Goal: Information Seeking & Learning: Learn about a topic

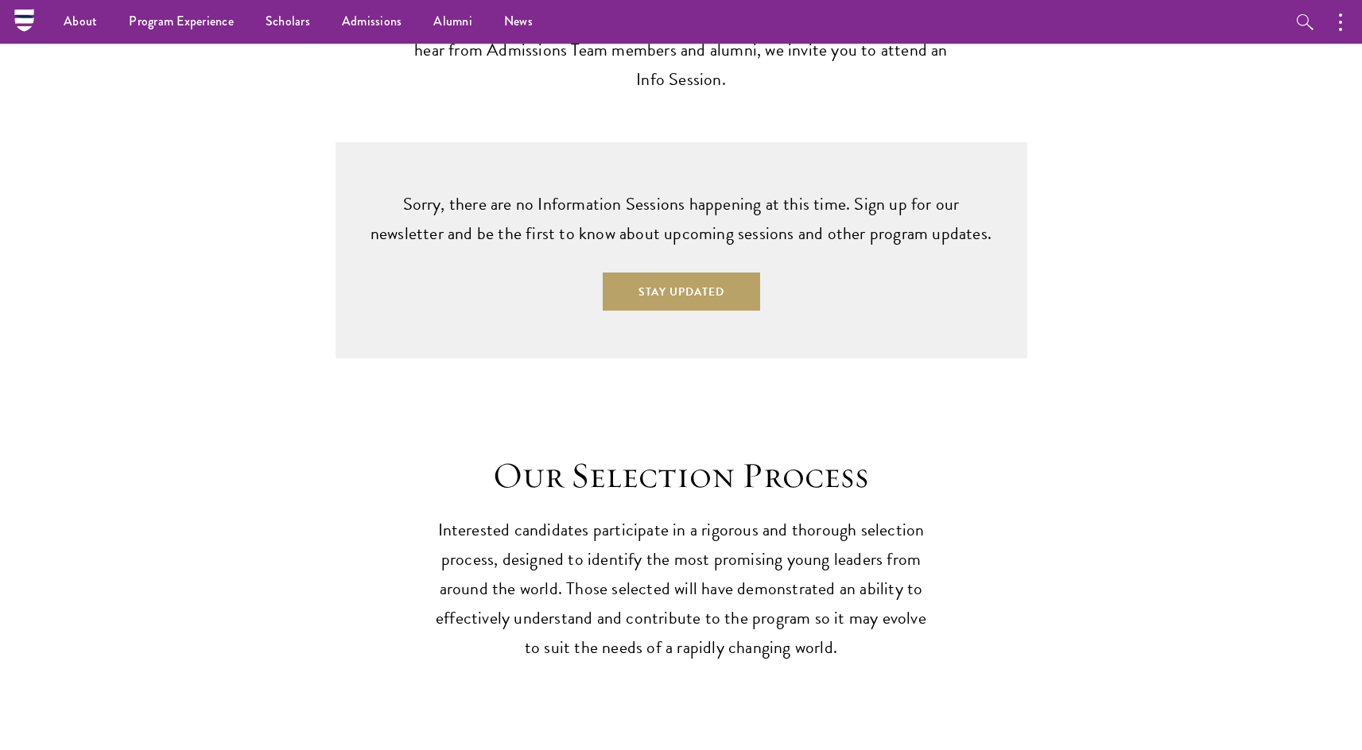
scroll to position [2391, 0]
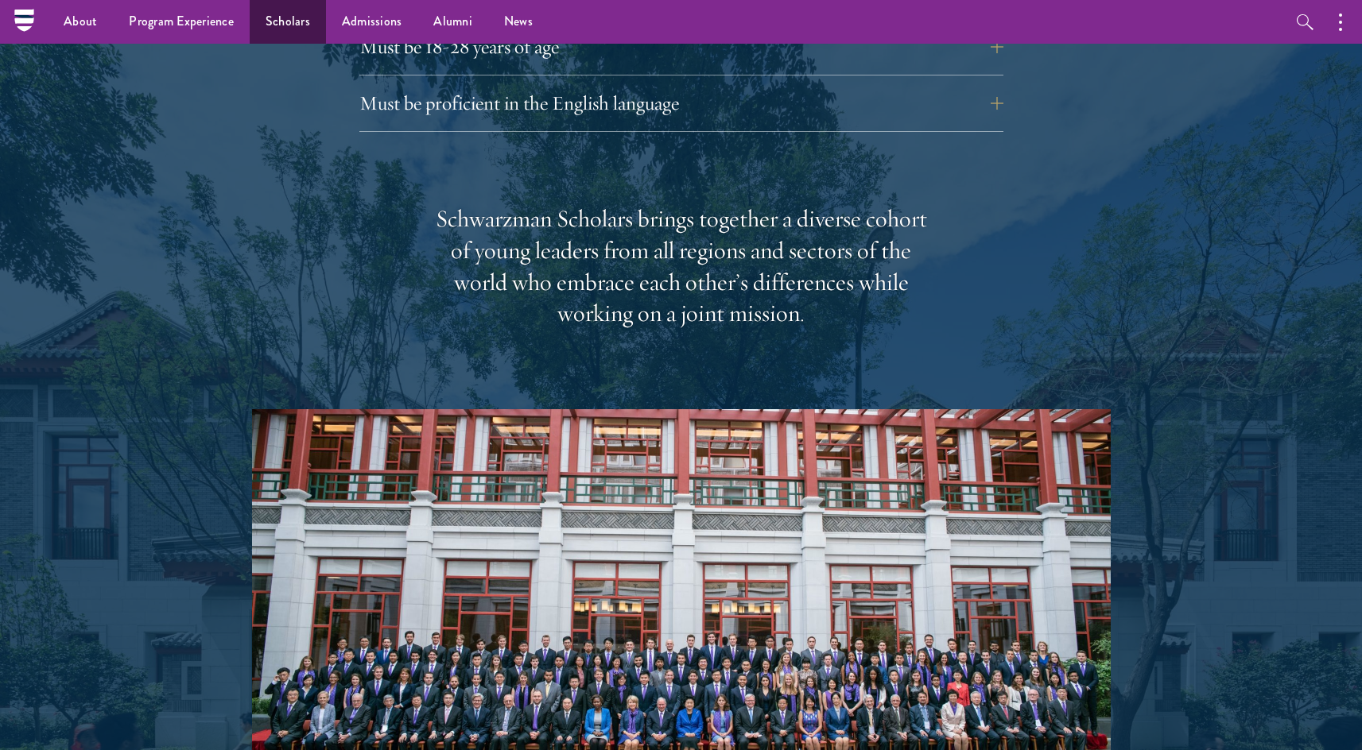
click at [286, 23] on link "Scholars" at bounding box center [288, 22] width 76 height 44
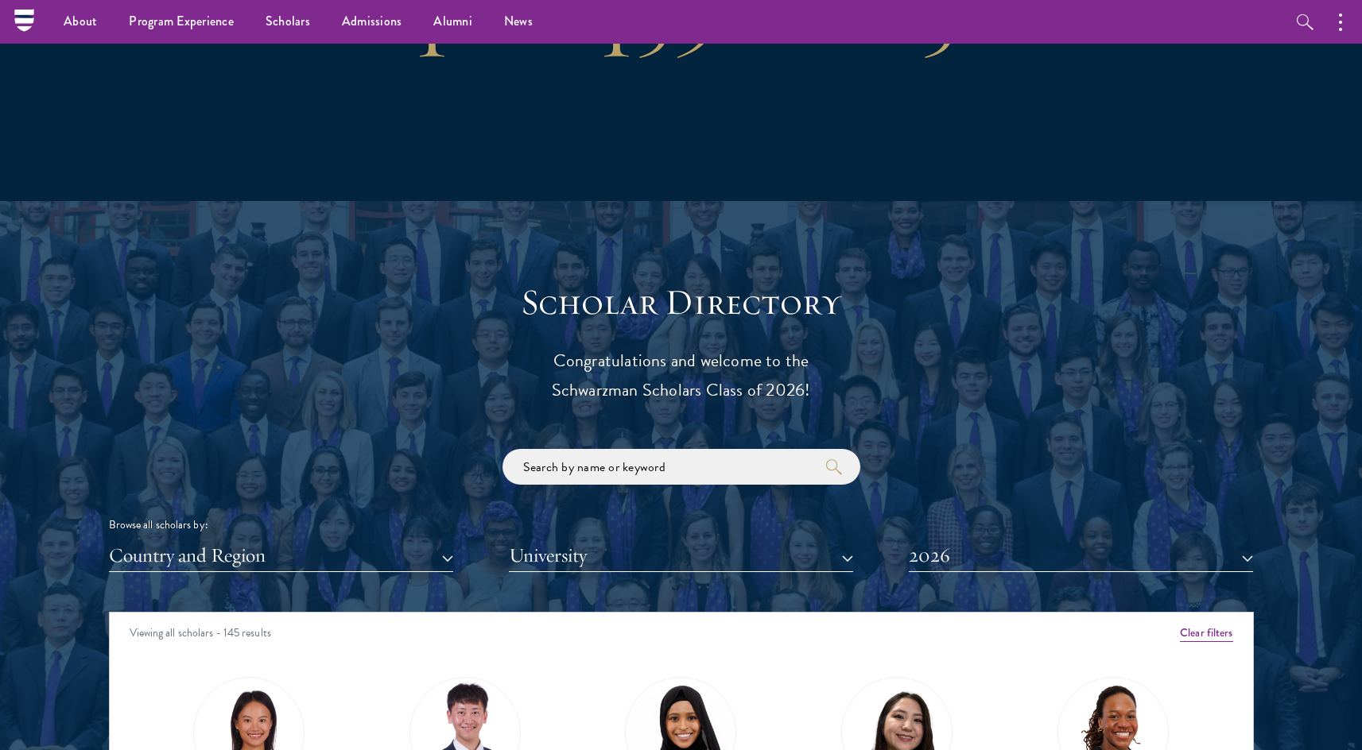
scroll to position [1650, 0]
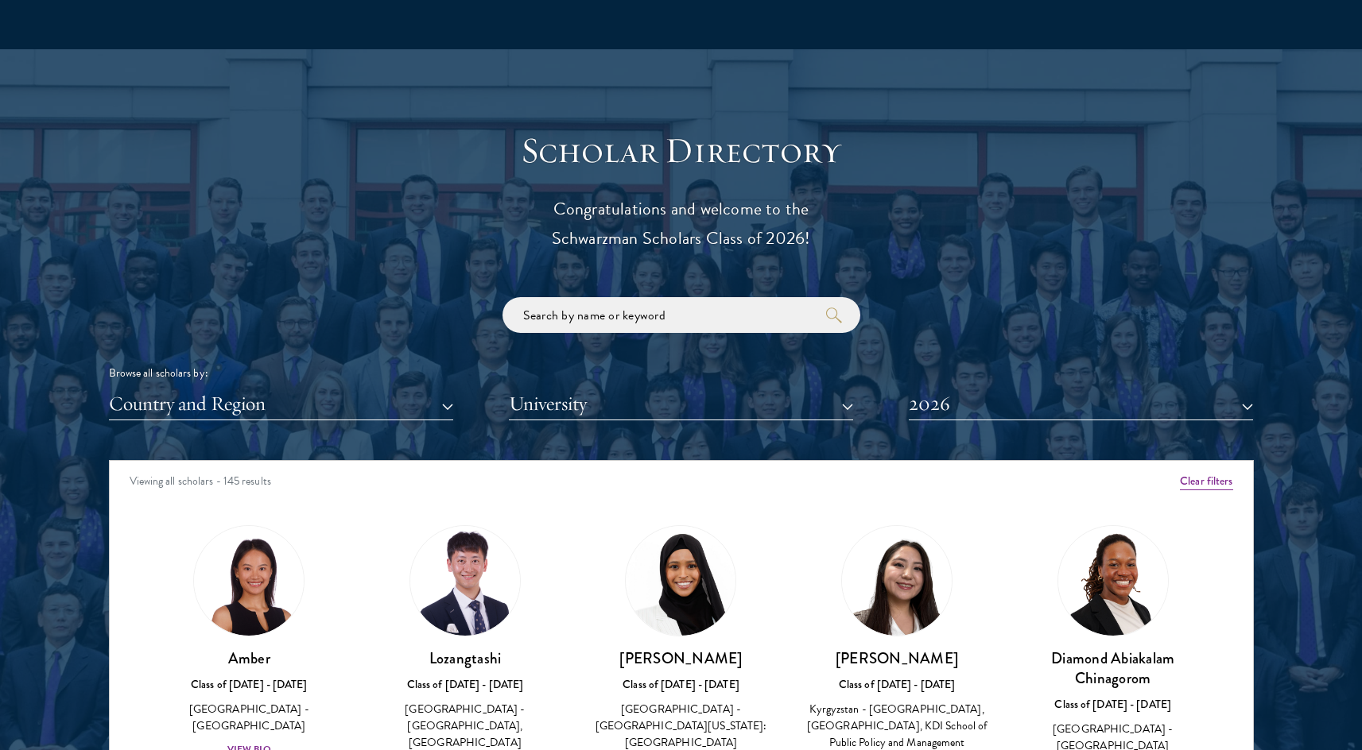
click at [367, 398] on button "Country and Region" at bounding box center [281, 404] width 344 height 33
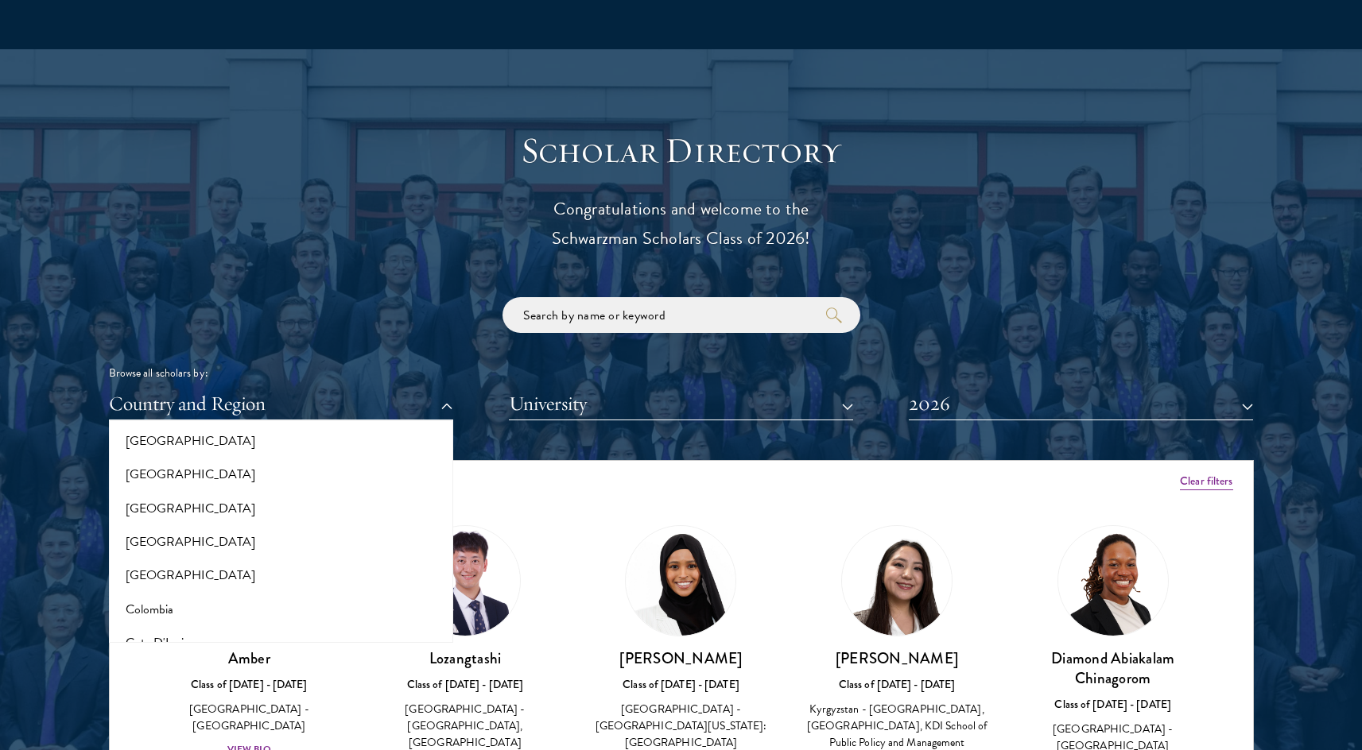
scroll to position [447, 0]
click at [171, 566] on button "[GEOGRAPHIC_DATA]" at bounding box center [281, 576] width 335 height 33
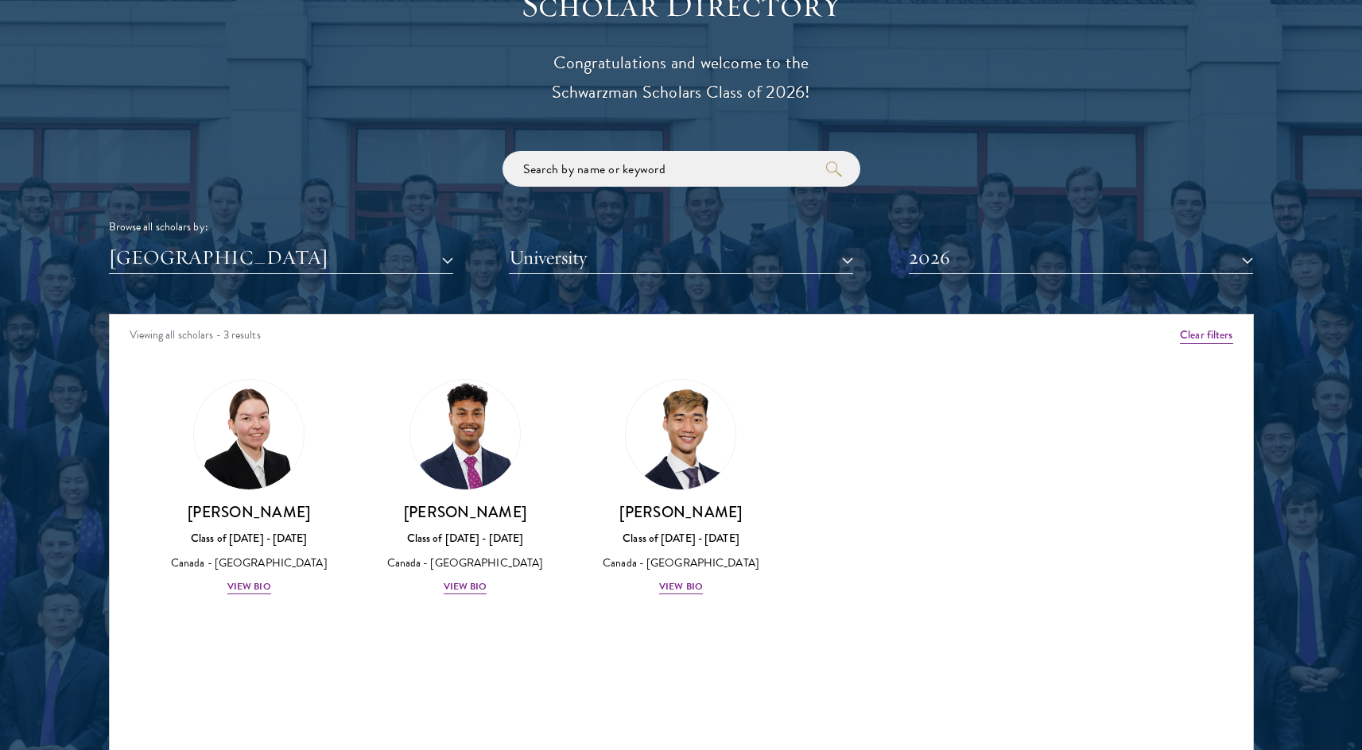
scroll to position [1936, 0]
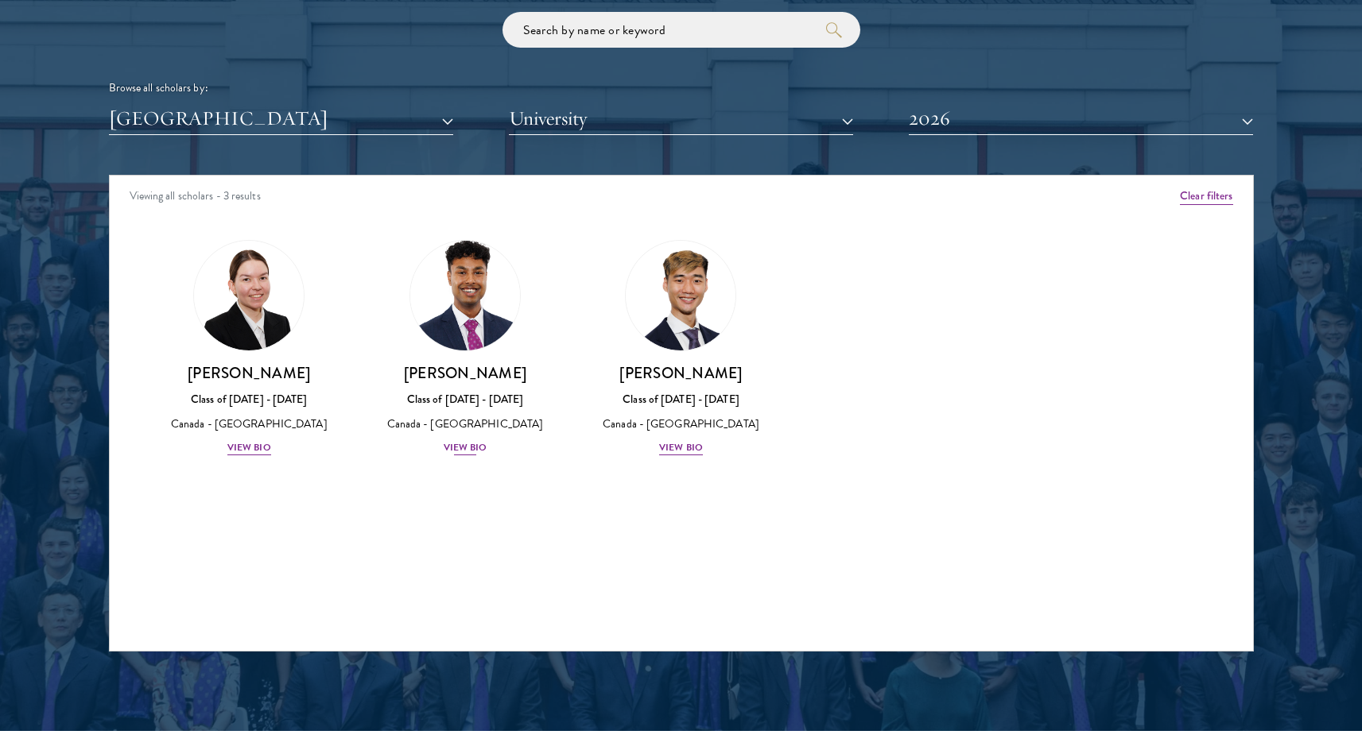
click at [464, 373] on h3 "[PERSON_NAME]" at bounding box center [465, 373] width 184 height 20
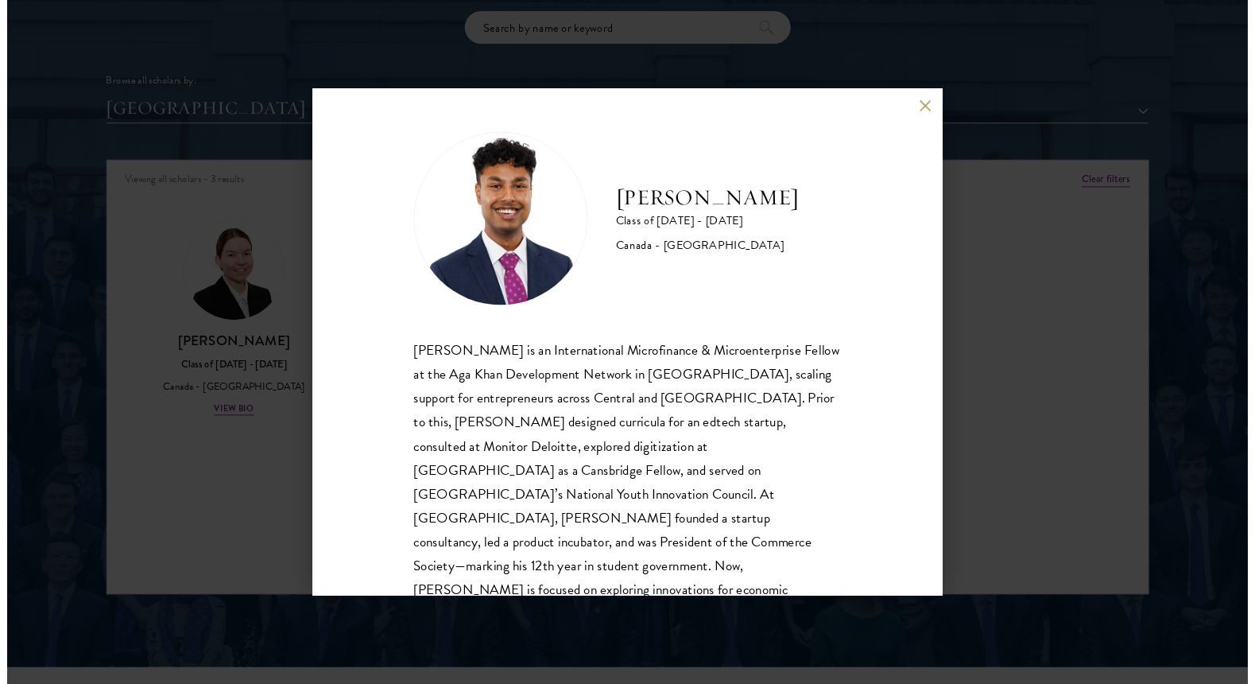
scroll to position [28, 0]
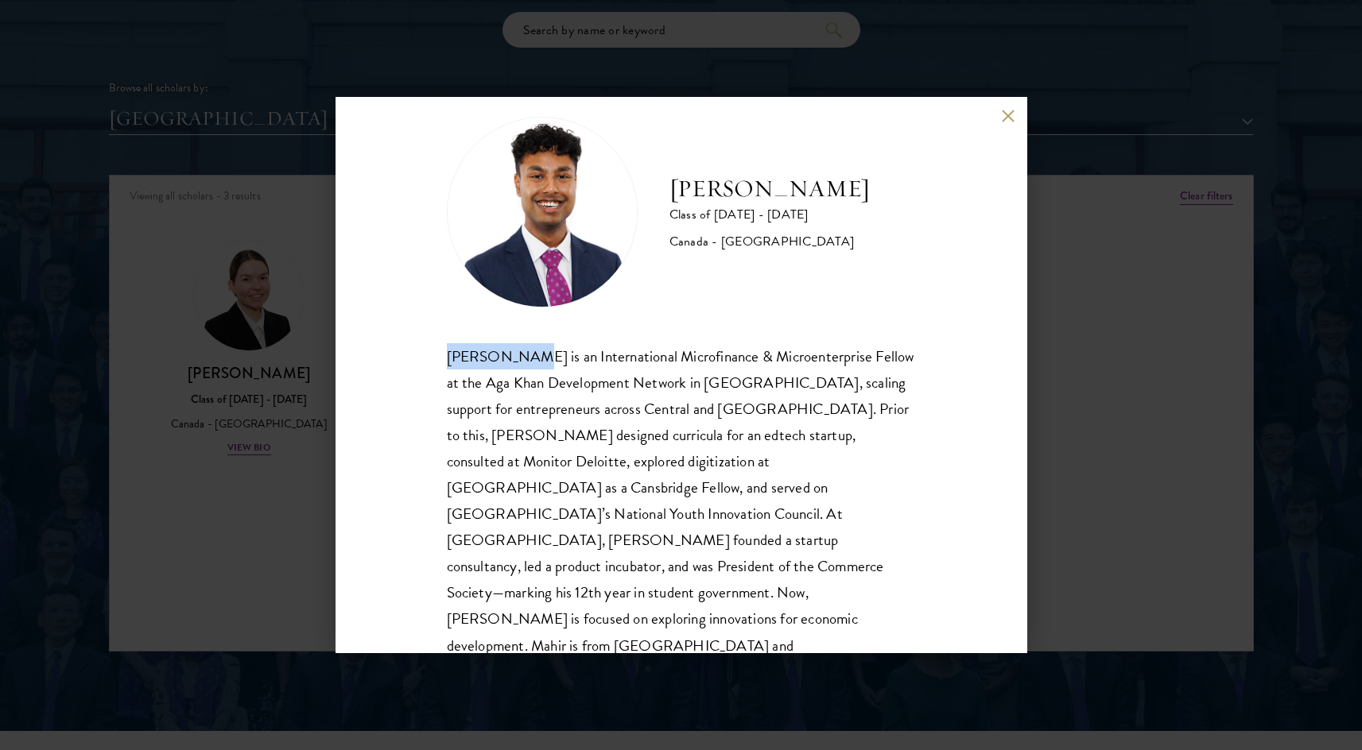
drag, startPoint x: 526, startPoint y: 360, endPoint x: 443, endPoint y: 363, distance: 83.5
click at [443, 363] on div "[PERSON_NAME] Class of [DATE] - [DATE] [GEOGRAPHIC_DATA] - [GEOGRAPHIC_DATA] [P…" at bounding box center [681, 375] width 692 height 556
copy div "[PERSON_NAME]"
click at [1202, 83] on div "[PERSON_NAME] Class of [DATE] - [DATE] [GEOGRAPHIC_DATA] - [GEOGRAPHIC_DATA] [P…" at bounding box center [681, 375] width 1362 height 750
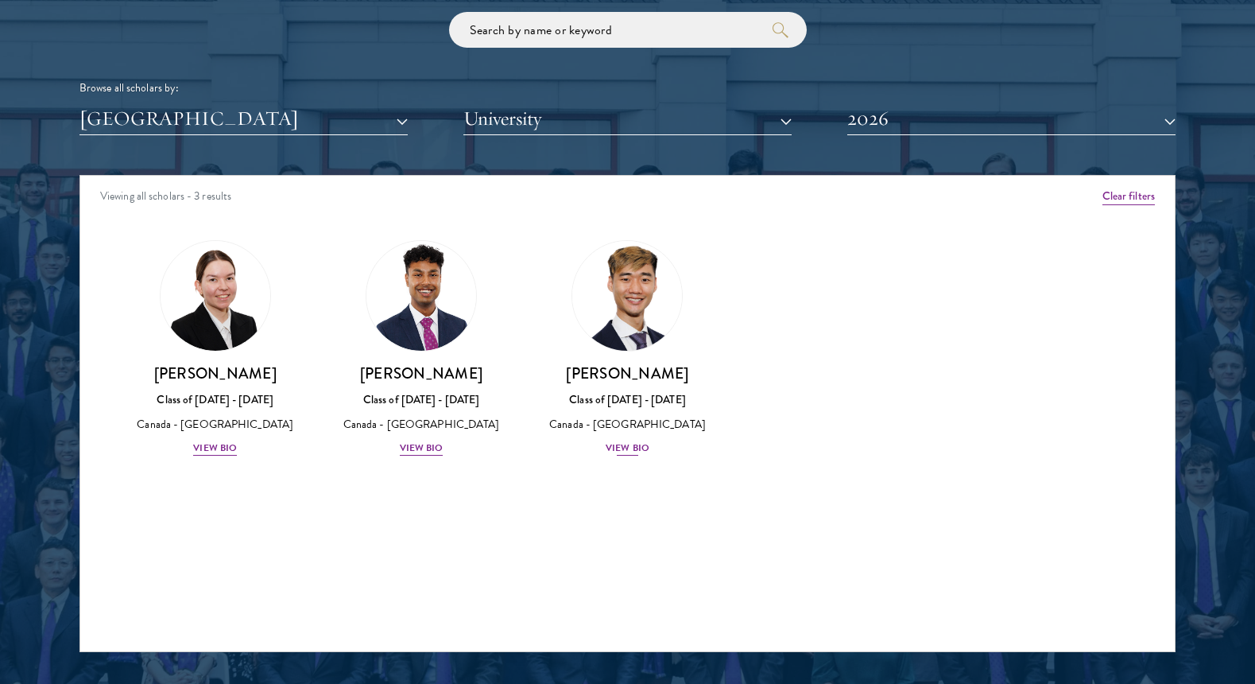
click at [629, 383] on div "[PERSON_NAME] Class of [DATE] - [DATE] [GEOGRAPHIC_DATA] - [GEOGRAPHIC_DATA] Vi…" at bounding box center [628, 410] width 174 height 94
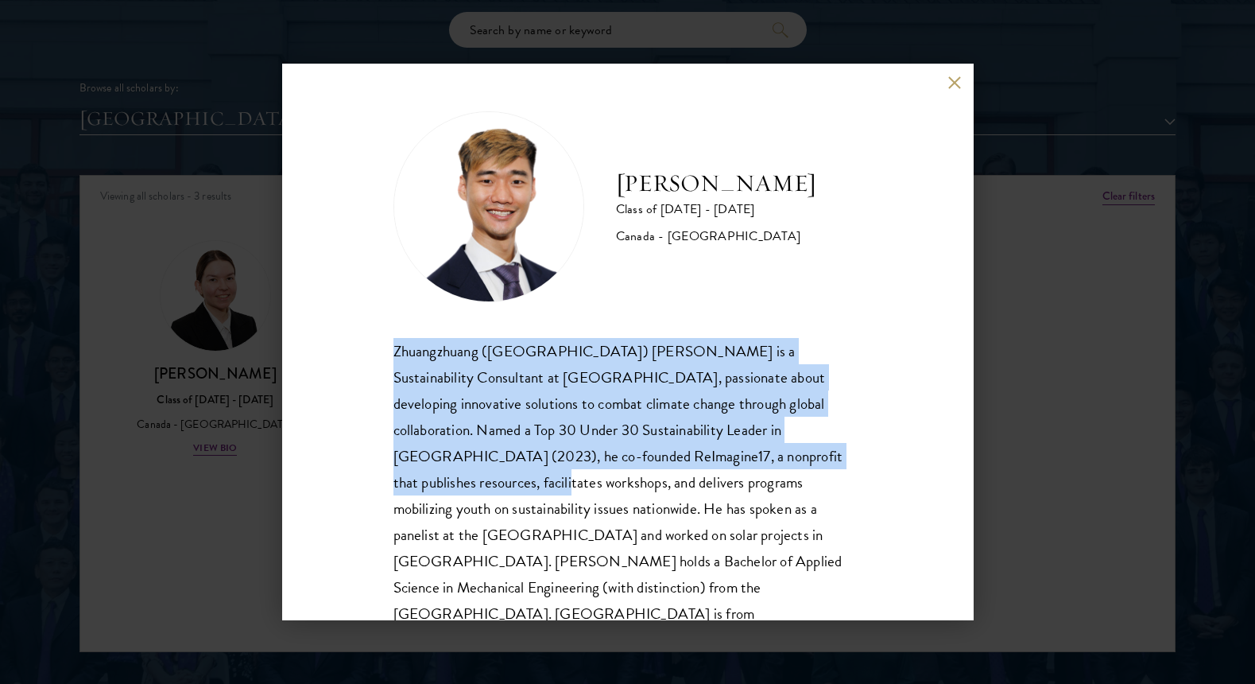
drag, startPoint x: 437, startPoint y: 366, endPoint x: 812, endPoint y: 445, distance: 383.4
click at [817, 456] on div "[PERSON_NAME] Class of [DATE] - [DATE] [GEOGRAPHIC_DATA] - [GEOGRAPHIC_DATA] Zh…" at bounding box center [628, 342] width 692 height 556
click at [811, 437] on div "Zhuangzhuang ([GEOGRAPHIC_DATA]) [PERSON_NAME] is a Sustainability Consultant a…" at bounding box center [628, 496] width 469 height 316
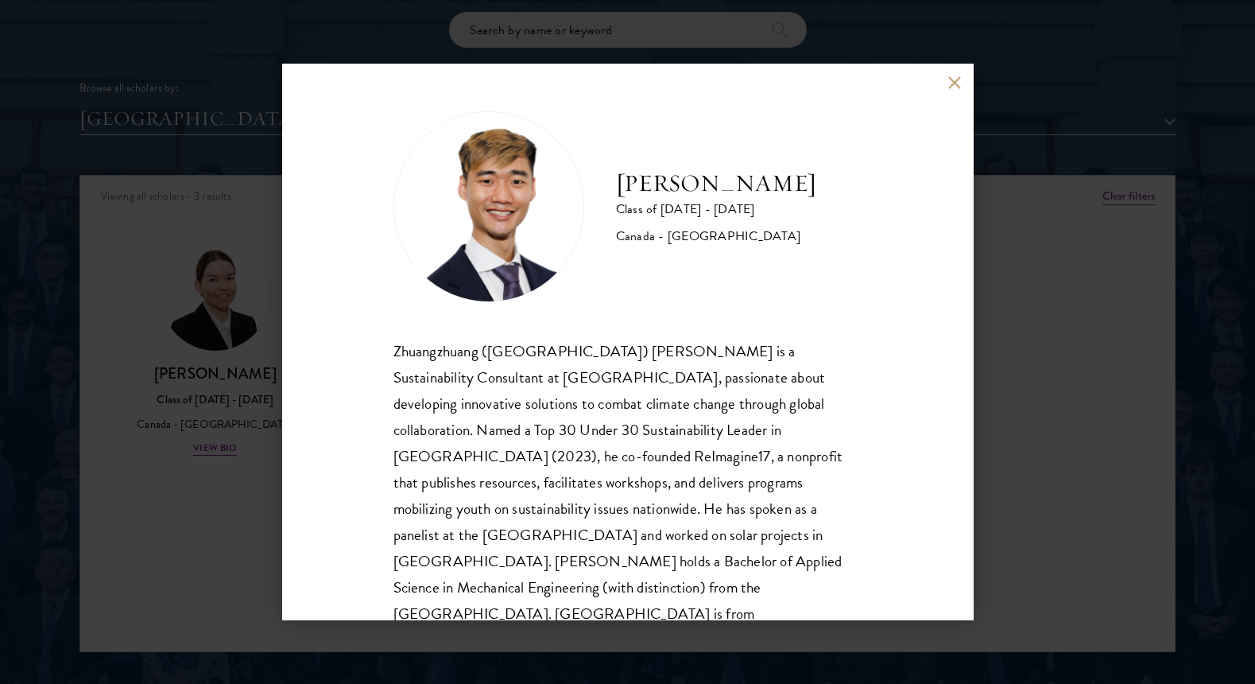
click at [748, 184] on h2 "[PERSON_NAME]" at bounding box center [716, 184] width 200 height 32
drag, startPoint x: 737, startPoint y: 185, endPoint x: 608, endPoint y: 184, distance: 128.8
click at [608, 184] on div "[PERSON_NAME] Class of [DATE] - [DATE] [GEOGRAPHIC_DATA] - [GEOGRAPHIC_DATA]" at bounding box center [628, 206] width 469 height 191
click at [738, 320] on div "[PERSON_NAME] Class of [DATE] - [DATE] [GEOGRAPHIC_DATA] - [GEOGRAPHIC_DATA] Zh…" at bounding box center [628, 382] width 469 height 542
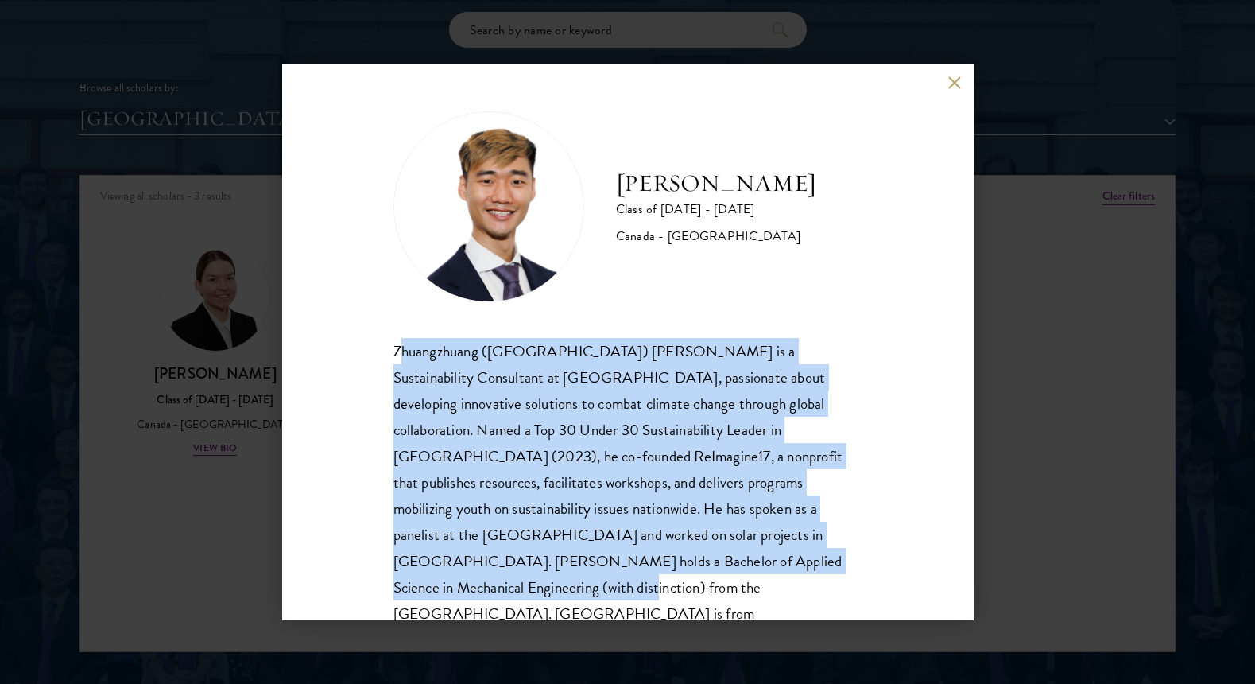
drag, startPoint x: 423, startPoint y: 360, endPoint x: 796, endPoint y: 567, distance: 426.3
click at [796, 567] on div "Zhuangzhuang ([GEOGRAPHIC_DATA]) [PERSON_NAME] is a Sustainability Consultant a…" at bounding box center [628, 496] width 469 height 316
click at [772, 554] on div "Zhuangzhuang ([GEOGRAPHIC_DATA]) [PERSON_NAME] is a Sustainability Consultant a…" at bounding box center [628, 496] width 469 height 316
drag, startPoint x: 788, startPoint y: 556, endPoint x: 354, endPoint y: 329, distance: 489.6
click at [351, 331] on div "[PERSON_NAME] Class of [DATE] - [DATE] [GEOGRAPHIC_DATA] - [GEOGRAPHIC_DATA] Zh…" at bounding box center [628, 342] width 692 height 556
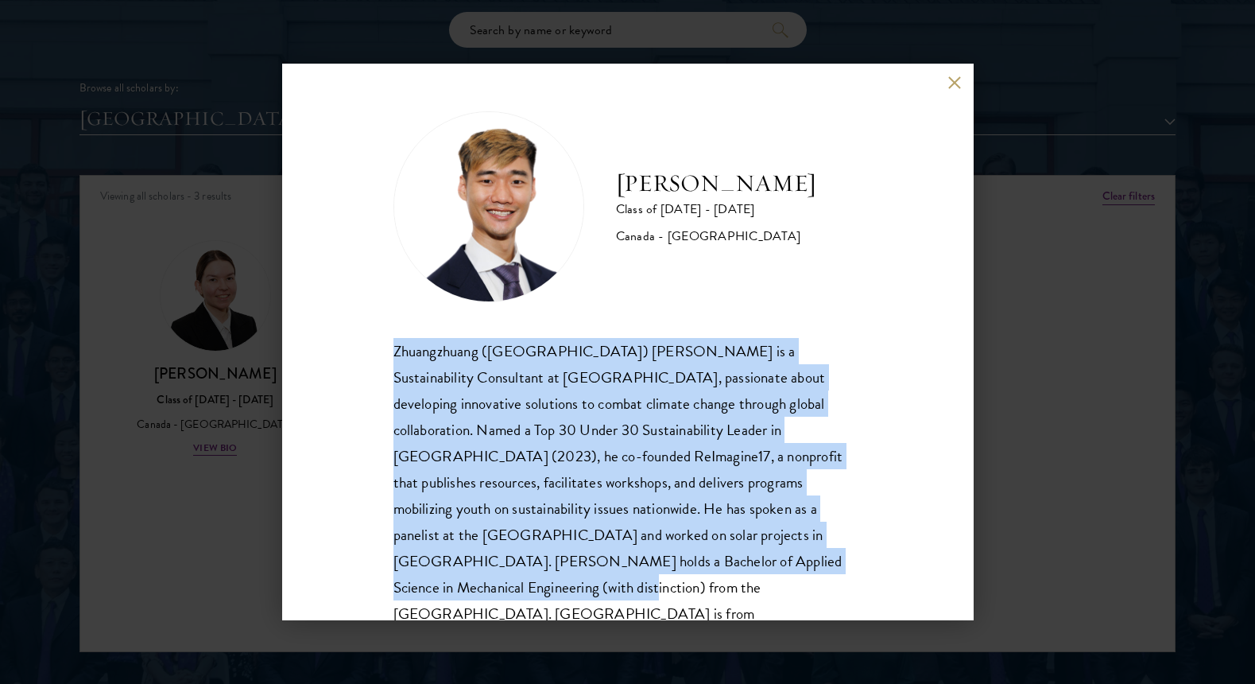
click at [354, 329] on div "[PERSON_NAME] Class of [DATE] - [DATE] [GEOGRAPHIC_DATA] - [GEOGRAPHIC_DATA] Zh…" at bounding box center [628, 342] width 692 height 556
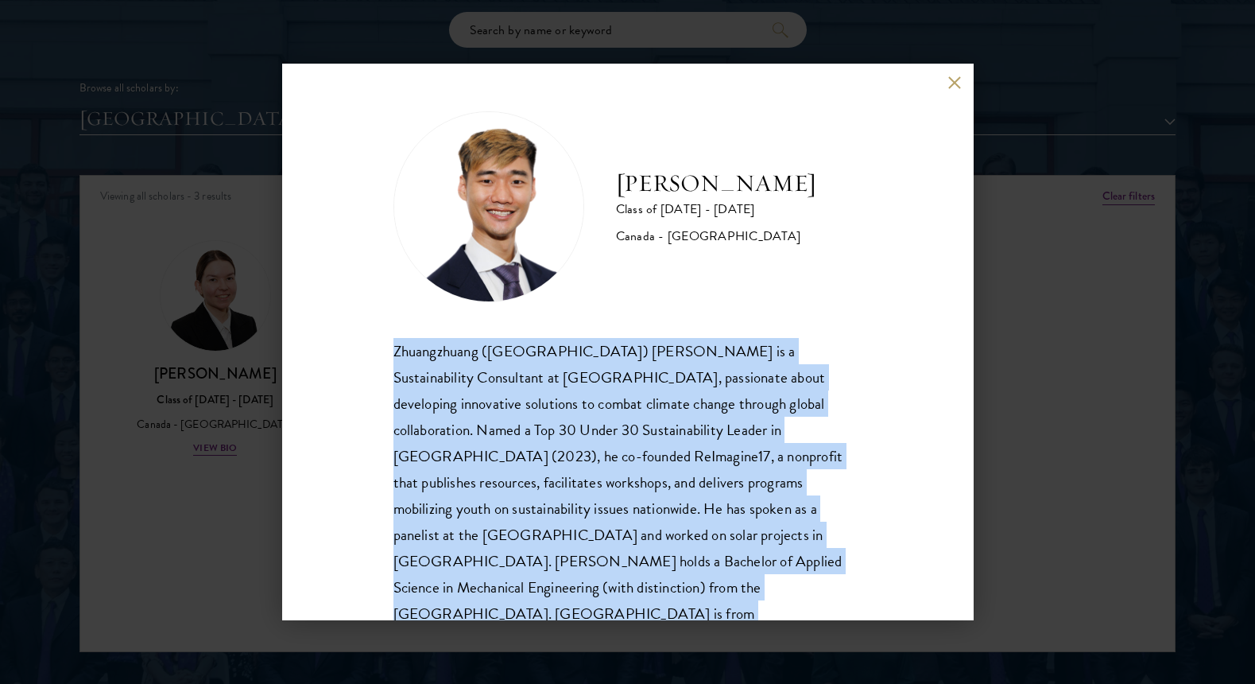
drag, startPoint x: 354, startPoint y: 329, endPoint x: 911, endPoint y: 558, distance: 602.5
click at [913, 560] on div "[PERSON_NAME] Class of [DATE] - [DATE] [GEOGRAPHIC_DATA] - [GEOGRAPHIC_DATA] Zh…" at bounding box center [628, 342] width 692 height 556
click at [904, 556] on div "[PERSON_NAME] Class of [DATE] - [DATE] [GEOGRAPHIC_DATA] - [GEOGRAPHIC_DATA] Zh…" at bounding box center [628, 342] width 692 height 556
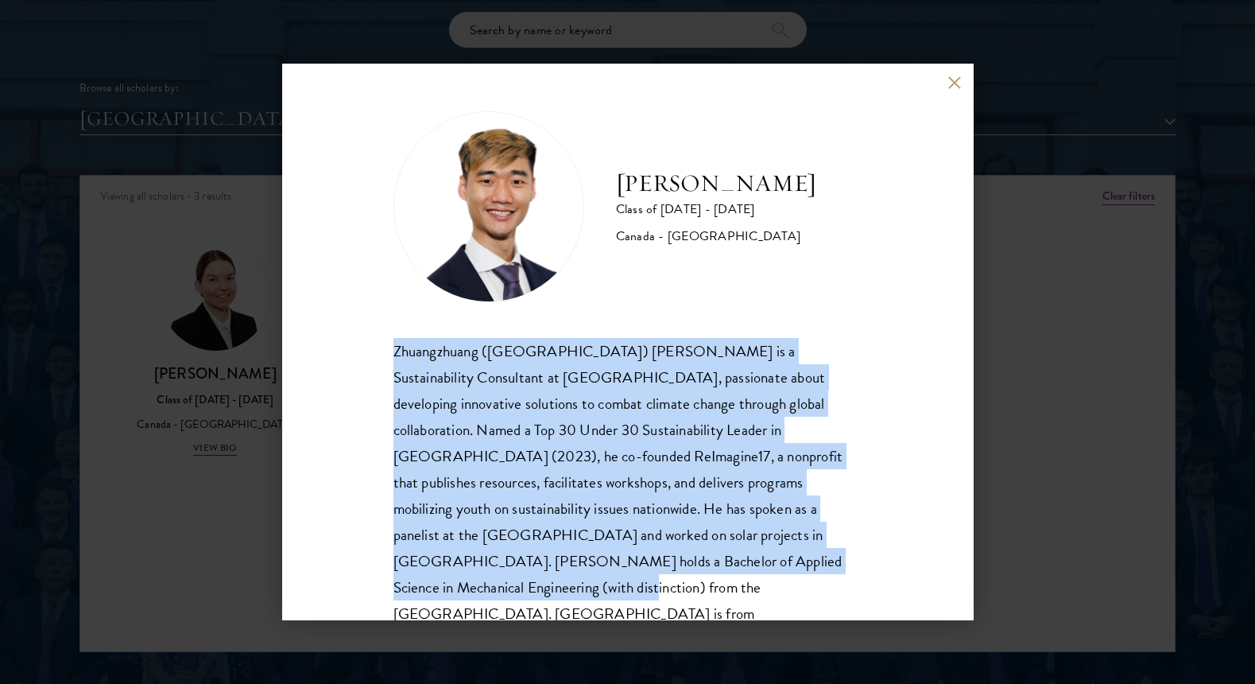
drag, startPoint x: 849, startPoint y: 573, endPoint x: 362, endPoint y: 355, distance: 534.1
click at [362, 355] on div "[PERSON_NAME] Class of [DATE] - [DATE] [GEOGRAPHIC_DATA] - [GEOGRAPHIC_DATA] Zh…" at bounding box center [628, 342] width 692 height 556
drag, startPoint x: 391, startPoint y: 356, endPoint x: 880, endPoint y: 560, distance: 529.6
click at [880, 560] on div "[PERSON_NAME] Class of [DATE] - [DATE] [GEOGRAPHIC_DATA] - [GEOGRAPHIC_DATA] Zh…" at bounding box center [628, 342] width 692 height 556
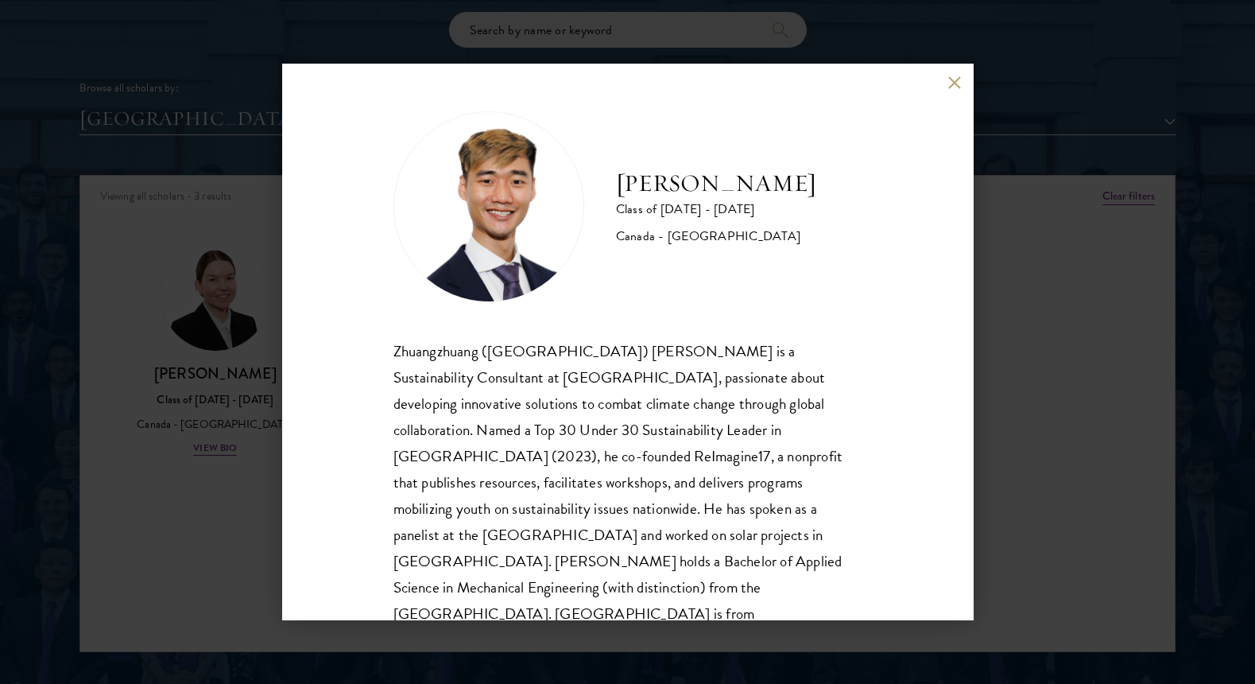
click at [878, 559] on div "[PERSON_NAME] Class of [DATE] - [DATE] [GEOGRAPHIC_DATA] - [GEOGRAPHIC_DATA] Zh…" at bounding box center [628, 342] width 692 height 556
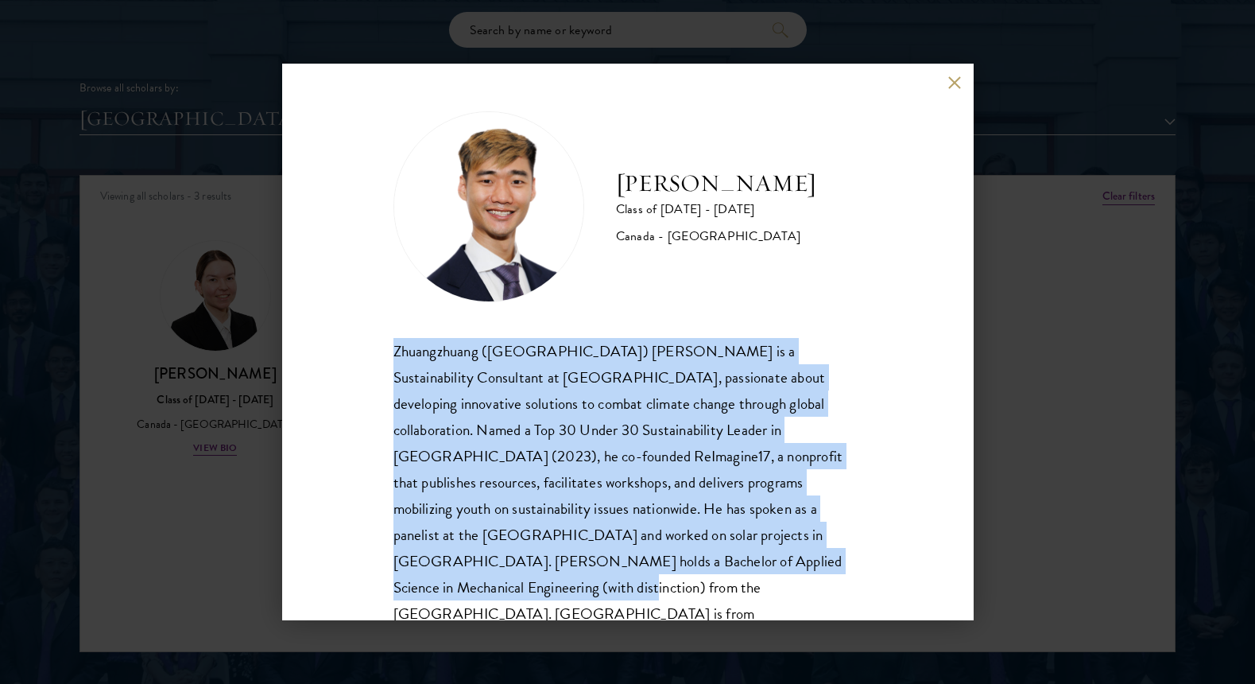
drag, startPoint x: 789, startPoint y: 564, endPoint x: 307, endPoint y: 355, distance: 525.2
click at [307, 355] on div "[PERSON_NAME] Class of [DATE] - [DATE] [GEOGRAPHIC_DATA] - [GEOGRAPHIC_DATA] Zh…" at bounding box center [628, 342] width 692 height 556
click at [308, 355] on div "[PERSON_NAME] Class of [DATE] - [DATE] [GEOGRAPHIC_DATA] - [GEOGRAPHIC_DATA] Zh…" at bounding box center [628, 342] width 692 height 556
drag, startPoint x: 354, startPoint y: 359, endPoint x: 750, endPoint y: 557, distance: 442.6
click at [772, 572] on div "[PERSON_NAME] Class of [DATE] - [DATE] [GEOGRAPHIC_DATA] - [GEOGRAPHIC_DATA] Zh…" at bounding box center [628, 342] width 692 height 556
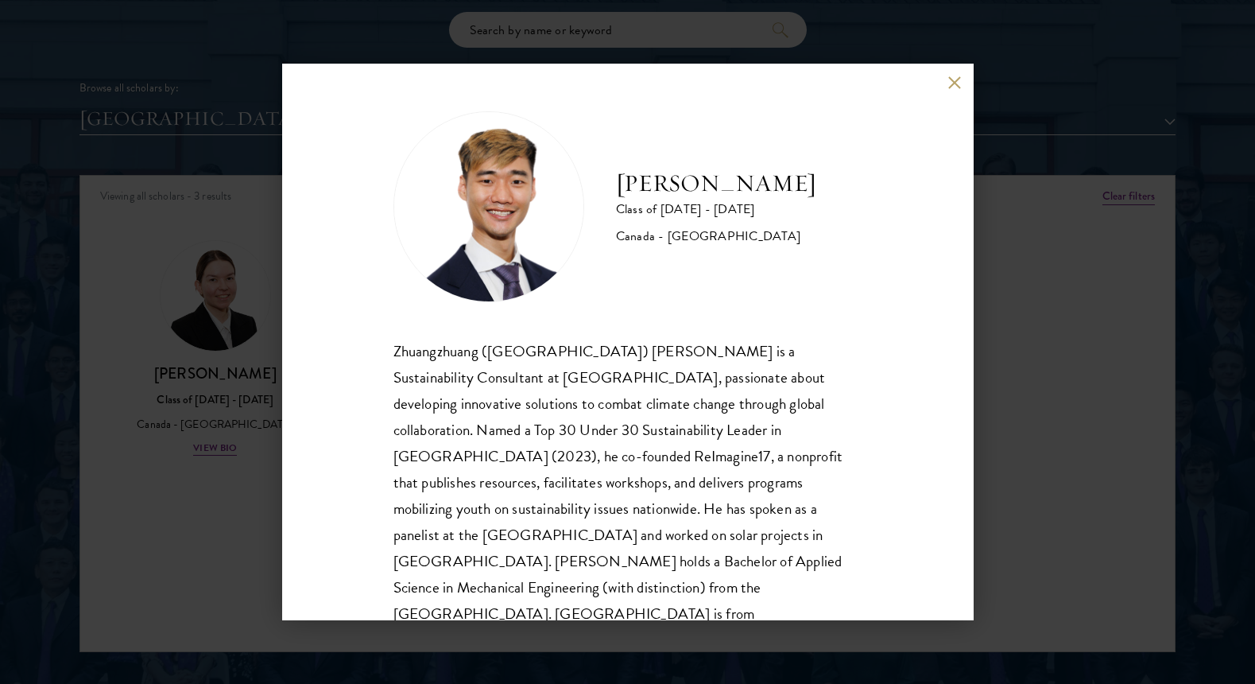
click at [750, 557] on div "Zhuangzhuang ([GEOGRAPHIC_DATA]) [PERSON_NAME] is a Sustainability Consultant a…" at bounding box center [628, 496] width 469 height 316
drag, startPoint x: 608, startPoint y: 167, endPoint x: 762, endPoint y: 196, distance: 156.1
click at [762, 196] on div "[PERSON_NAME] Class of [DATE] - [DATE] [GEOGRAPHIC_DATA] - [GEOGRAPHIC_DATA]" at bounding box center [628, 206] width 469 height 191
copy h2 "[PERSON_NAME]"
click at [268, 340] on div "[PERSON_NAME] Class of [DATE] - [DATE] [GEOGRAPHIC_DATA] - [GEOGRAPHIC_DATA] Zh…" at bounding box center [627, 342] width 1255 height 684
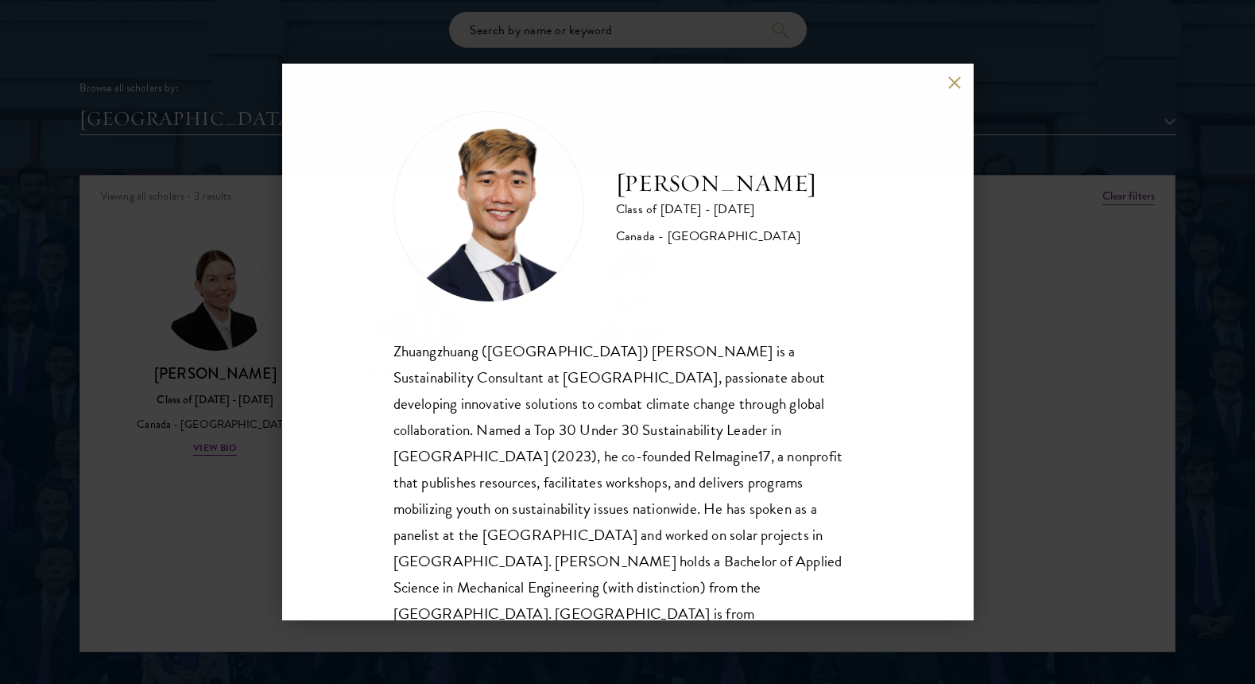
click at [209, 336] on div "[PERSON_NAME] Class of [DATE] - [DATE] [GEOGRAPHIC_DATA] - [GEOGRAPHIC_DATA] Zh…" at bounding box center [627, 342] width 1255 height 684
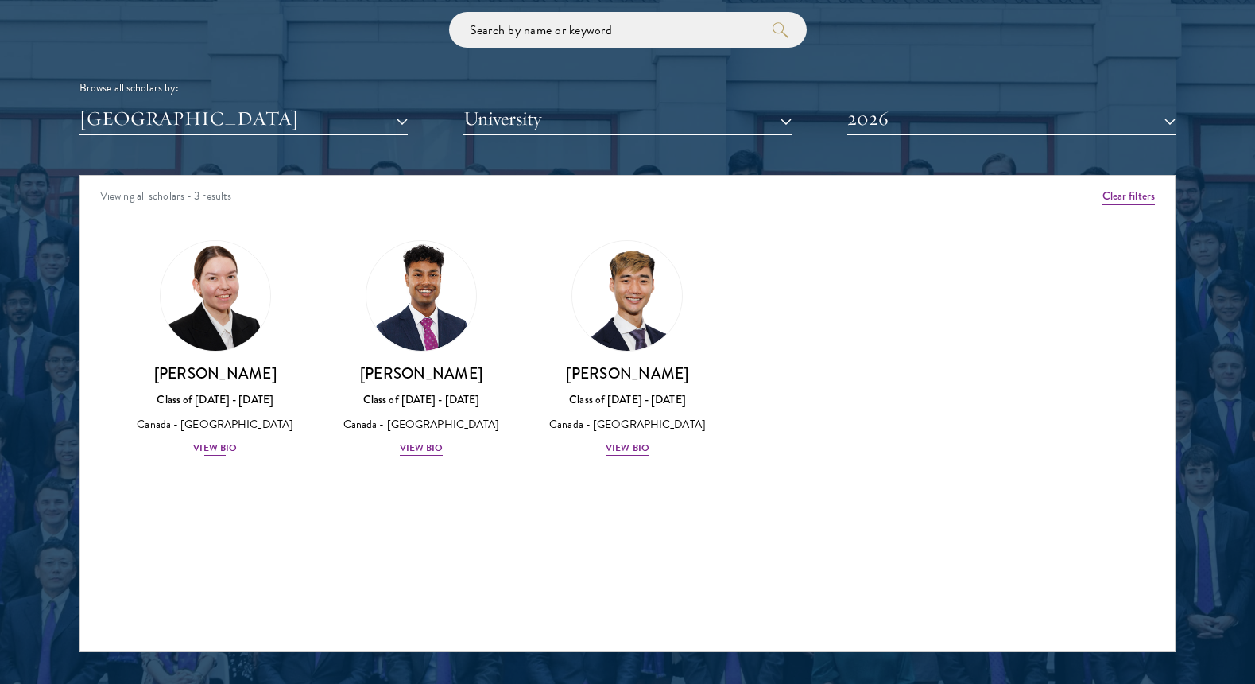
click at [208, 341] on img at bounding box center [215, 295] width 121 height 121
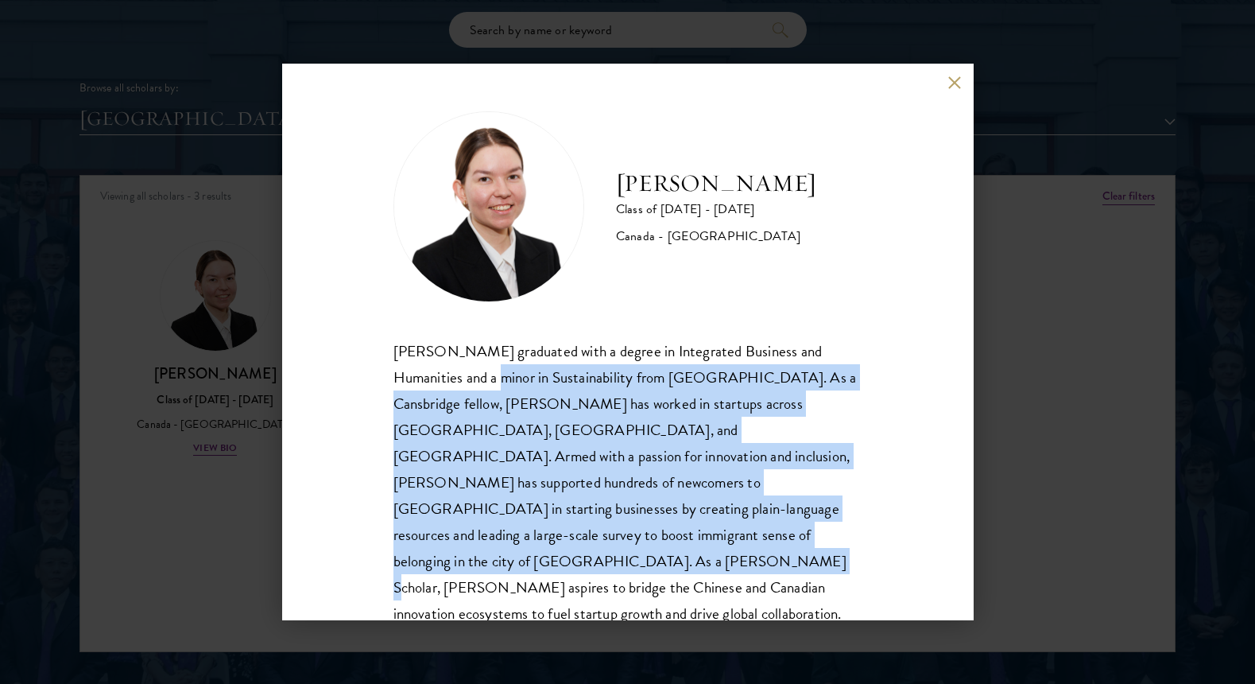
drag, startPoint x: 541, startPoint y: 389, endPoint x: 786, endPoint y: 539, distance: 287.3
click at [785, 538] on div "[PERSON_NAME] graduated with a degree in Integrated Business and Humanities and…" at bounding box center [628, 496] width 469 height 316
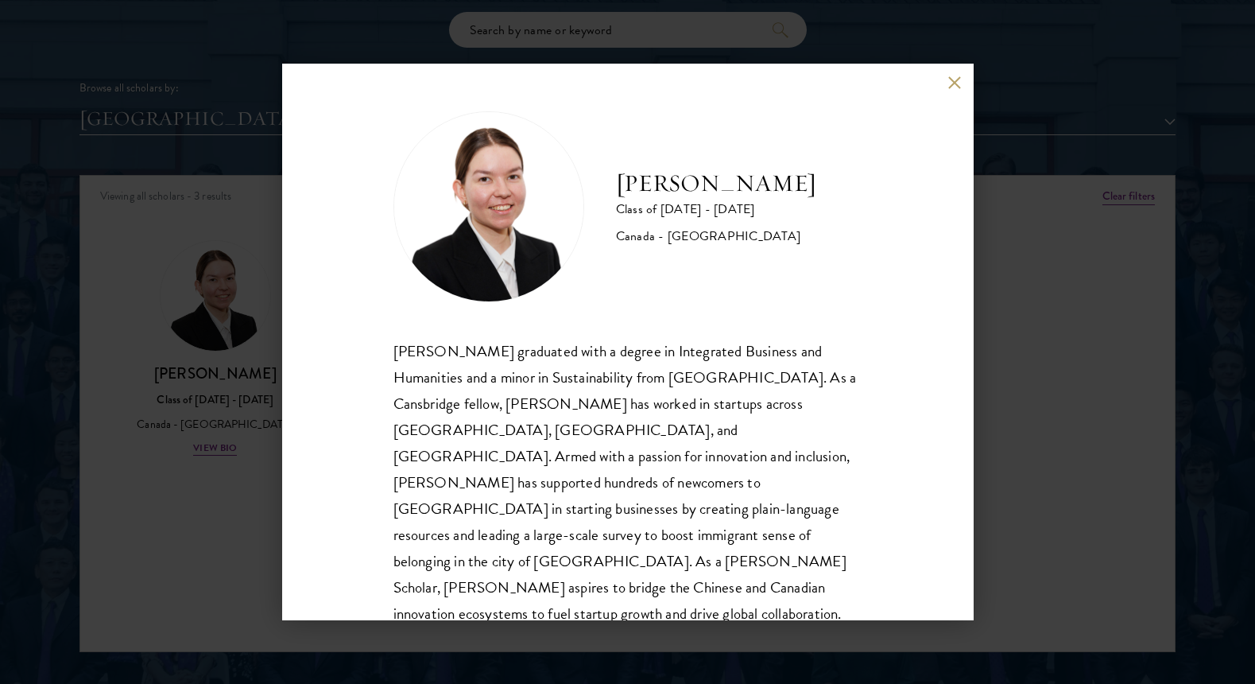
click at [786, 539] on div "[PERSON_NAME] graduated with a degree in Integrated Business and Humanities and…" at bounding box center [628, 496] width 469 height 316
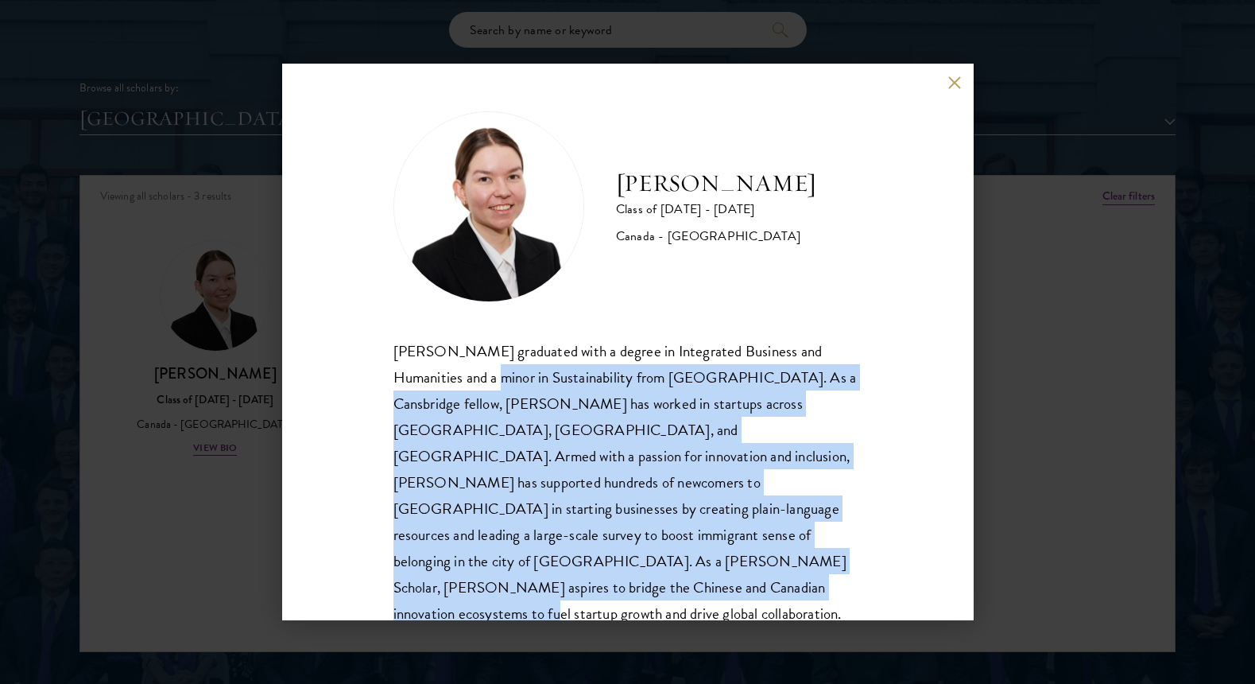
drag, startPoint x: 571, startPoint y: 489, endPoint x: 645, endPoint y: 583, distance: 119.4
click at [646, 583] on div "[PERSON_NAME] graduated with a degree in Integrated Business and Humanities and…" at bounding box center [628, 496] width 469 height 316
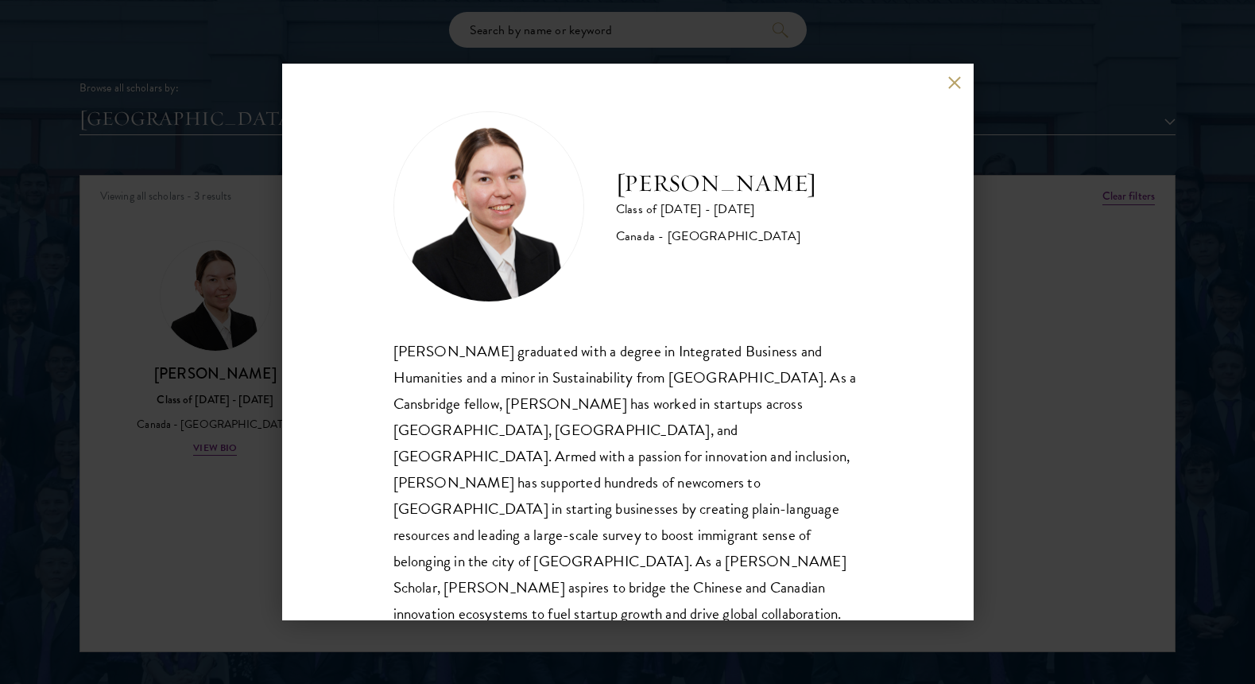
click at [646, 580] on div "[PERSON_NAME] graduated with a degree in Integrated Business and Humanities and…" at bounding box center [628, 496] width 469 height 316
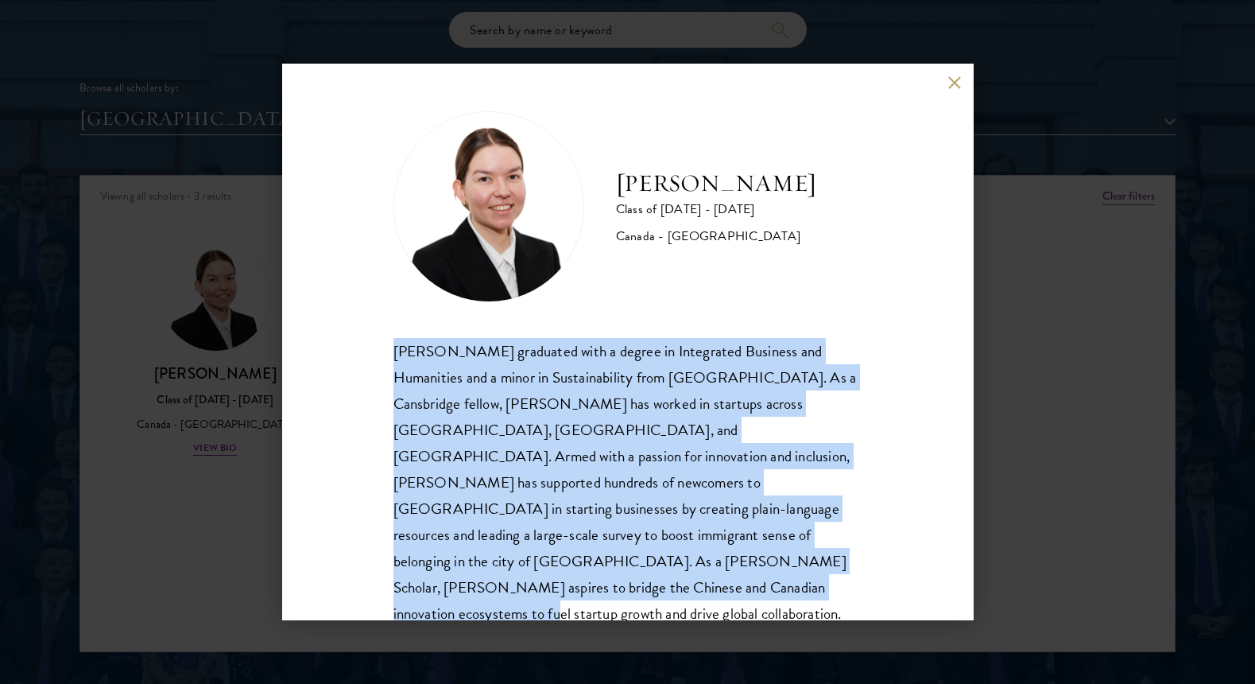
drag, startPoint x: 662, startPoint y: 580, endPoint x: 394, endPoint y: 341, distance: 359.3
click at [397, 341] on div "[PERSON_NAME] graduated with a degree in Integrated Business and Humanities and…" at bounding box center [628, 496] width 469 height 316
click at [394, 341] on div "[PERSON_NAME] graduated with a degree in Integrated Business and Humanities and…" at bounding box center [628, 496] width 469 height 316
drag, startPoint x: 392, startPoint y: 341, endPoint x: 614, endPoint y: 595, distance: 336.9
click at [614, 595] on div "[PERSON_NAME] Class of [DATE] - [DATE] [GEOGRAPHIC_DATA] - [GEOGRAPHIC_DATA] [P…" at bounding box center [628, 342] width 692 height 556
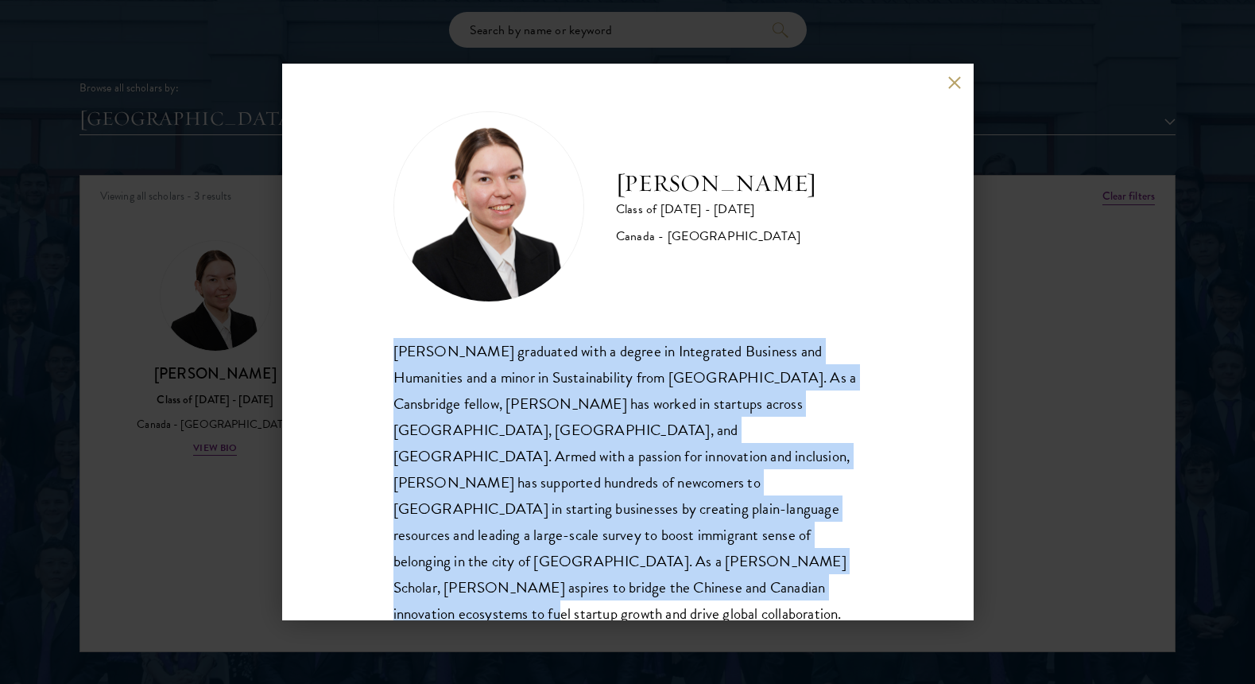
click at [614, 595] on div "[PERSON_NAME] graduated with a degree in Integrated Business and Humanities and…" at bounding box center [628, 496] width 469 height 316
drag, startPoint x: 671, startPoint y: 600, endPoint x: 298, endPoint y: 333, distance: 458.7
click at [298, 333] on div "[PERSON_NAME] Class of [DATE] - [DATE] [GEOGRAPHIC_DATA] - [GEOGRAPHIC_DATA] [P…" at bounding box center [628, 342] width 692 height 556
click at [301, 333] on div "[PERSON_NAME] Class of [DATE] - [DATE] [GEOGRAPHIC_DATA] - [GEOGRAPHIC_DATA] [P…" at bounding box center [628, 342] width 692 height 556
drag, startPoint x: 333, startPoint y: 346, endPoint x: 708, endPoint y: 602, distance: 453.6
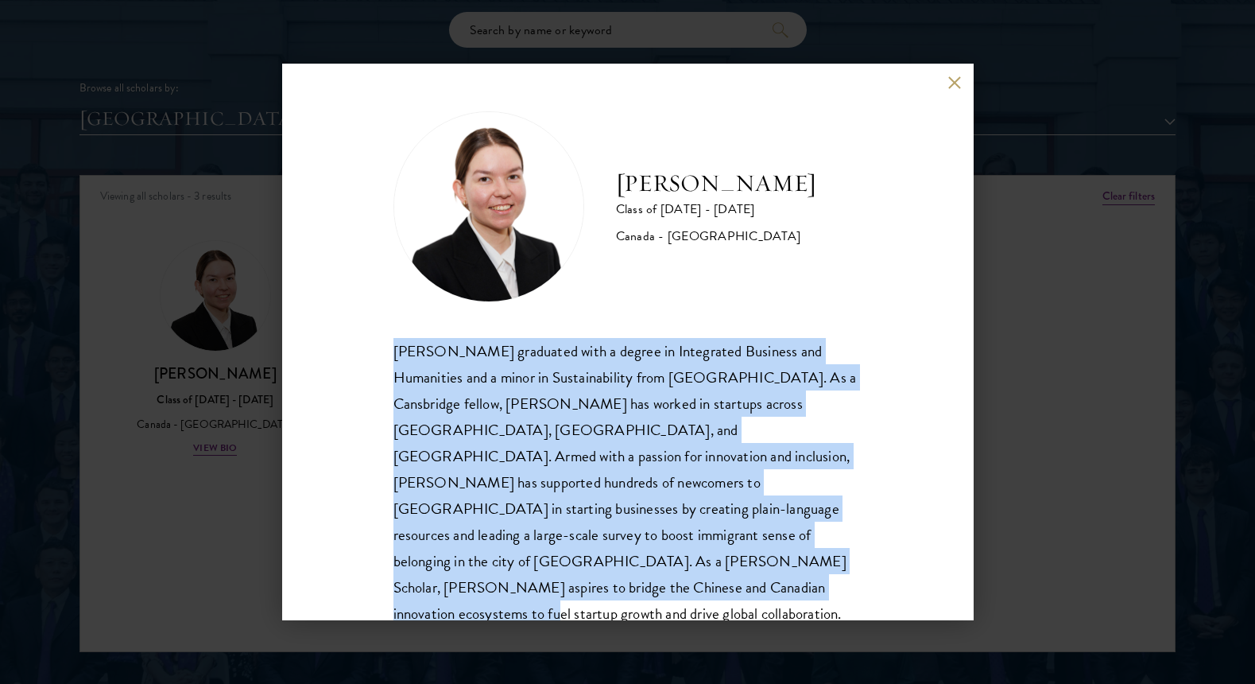
click at [708, 602] on div "[PERSON_NAME] Class of [DATE] - [DATE] [GEOGRAPHIC_DATA] - [GEOGRAPHIC_DATA] [P…" at bounding box center [628, 342] width 692 height 556
click at [700, 596] on div "[PERSON_NAME] graduated with a degree in Integrated Business and Humanities and…" at bounding box center [628, 496] width 469 height 316
drag, startPoint x: 703, startPoint y: 590, endPoint x: 372, endPoint y: 339, distance: 415.3
click at [372, 339] on div "[PERSON_NAME] Class of [DATE] - [DATE] [GEOGRAPHIC_DATA] - [GEOGRAPHIC_DATA] [P…" at bounding box center [628, 342] width 692 height 556
click at [373, 338] on div "[PERSON_NAME] Class of [DATE] - [DATE] [GEOGRAPHIC_DATA] - [GEOGRAPHIC_DATA] [P…" at bounding box center [628, 342] width 692 height 556
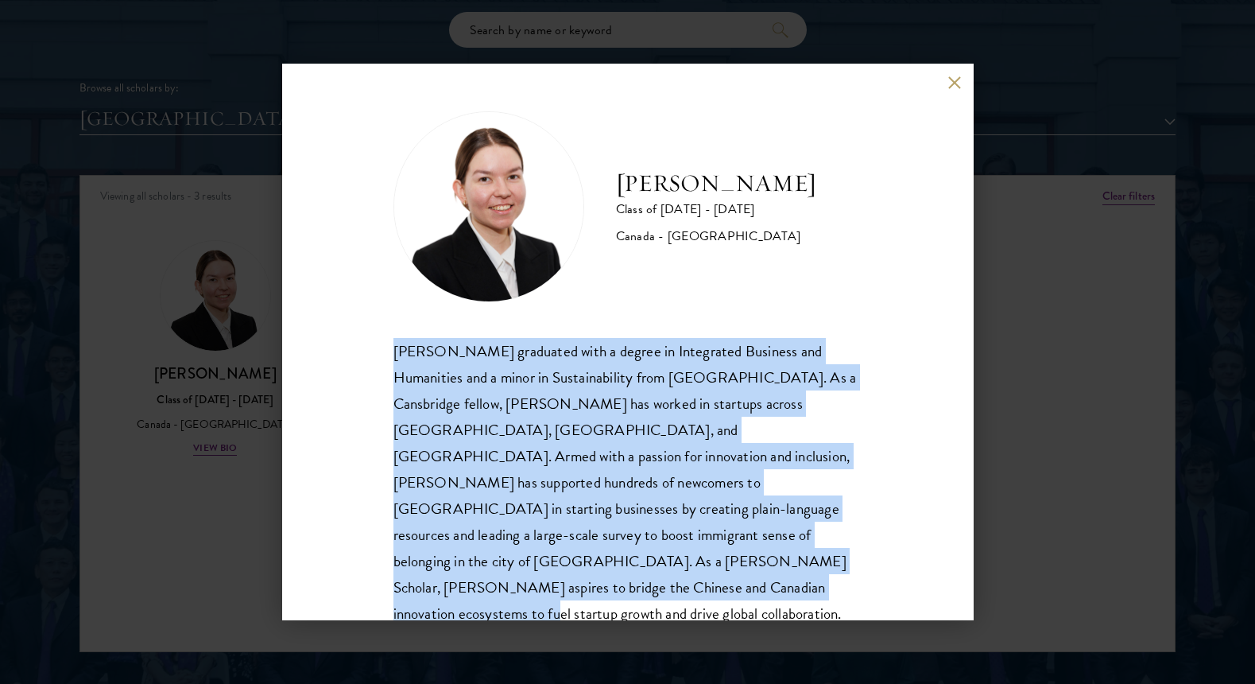
drag, startPoint x: 388, startPoint y: 341, endPoint x: 628, endPoint y: 584, distance: 341.2
click at [627, 583] on div "[PERSON_NAME] Class of [DATE] - [DATE] [GEOGRAPHIC_DATA] - [GEOGRAPHIC_DATA] [P…" at bounding box center [628, 342] width 692 height 556
drag, startPoint x: 627, startPoint y: 582, endPoint x: 847, endPoint y: 497, distance: 235.3
click at [627, 582] on div "[PERSON_NAME] graduated with a degree in Integrated Business and Humanities and…" at bounding box center [628, 496] width 469 height 316
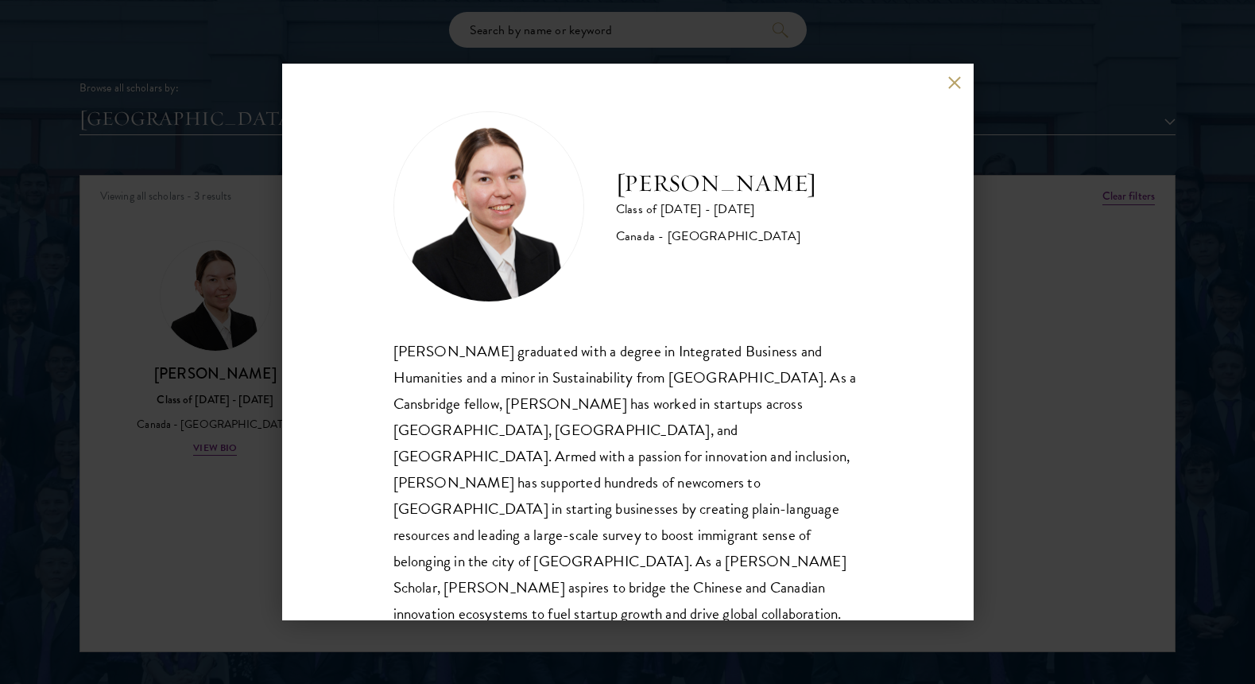
click at [1068, 386] on div "[PERSON_NAME] Class of [DATE] - [DATE] [GEOGRAPHIC_DATA] - [GEOGRAPHIC_DATA] [P…" at bounding box center [627, 342] width 1255 height 684
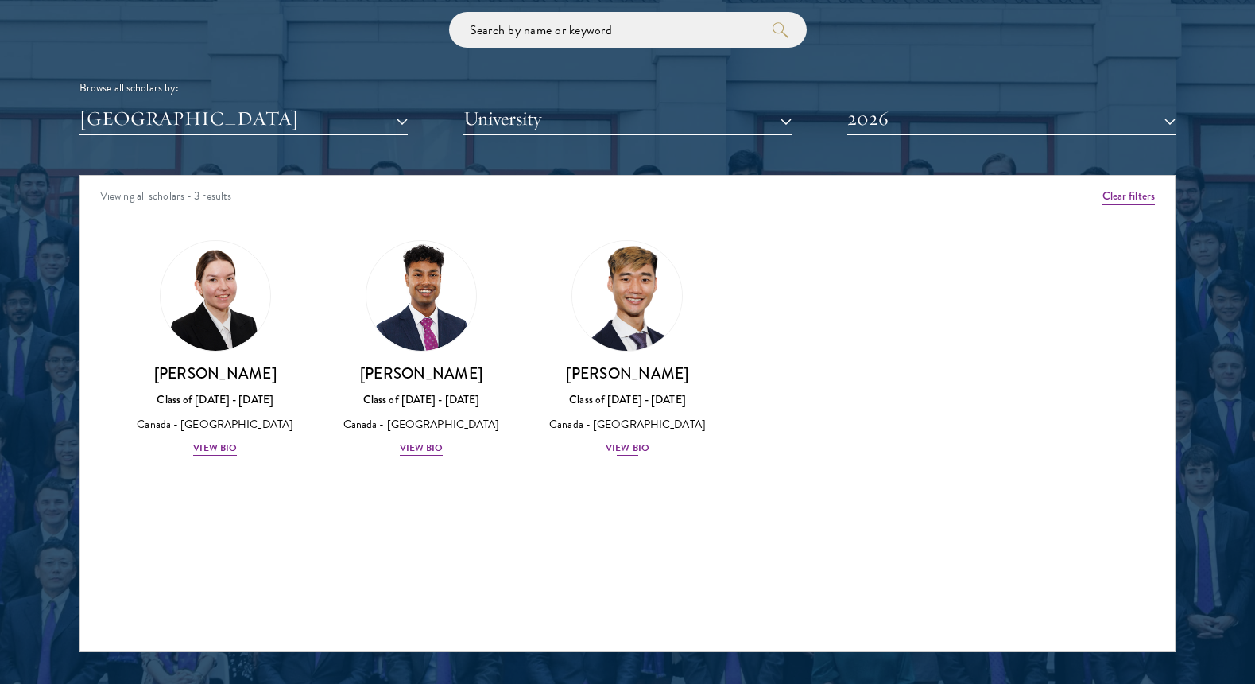
click at [626, 324] on img at bounding box center [628, 295] width 121 height 121
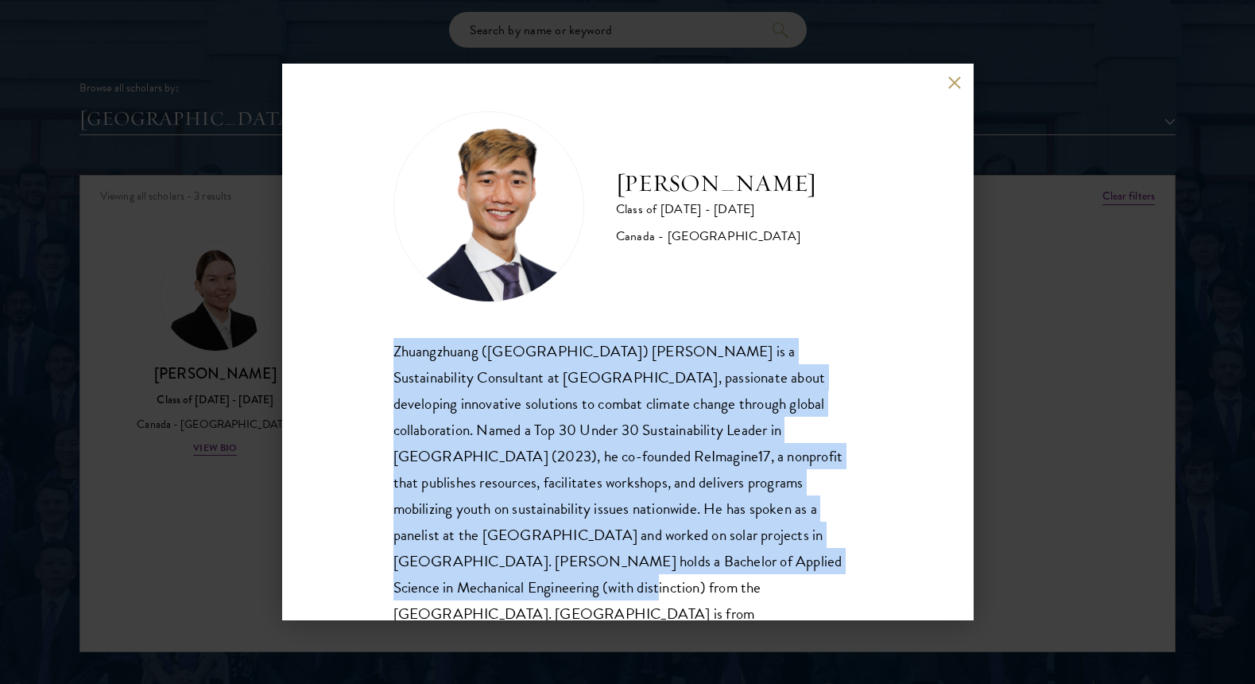
drag, startPoint x: 447, startPoint y: 331, endPoint x: 876, endPoint y: 579, distance: 495.8
click at [876, 579] on div "[PERSON_NAME] Class of [DATE] - [DATE] [GEOGRAPHIC_DATA] - [GEOGRAPHIC_DATA] Zh…" at bounding box center [628, 342] width 692 height 556
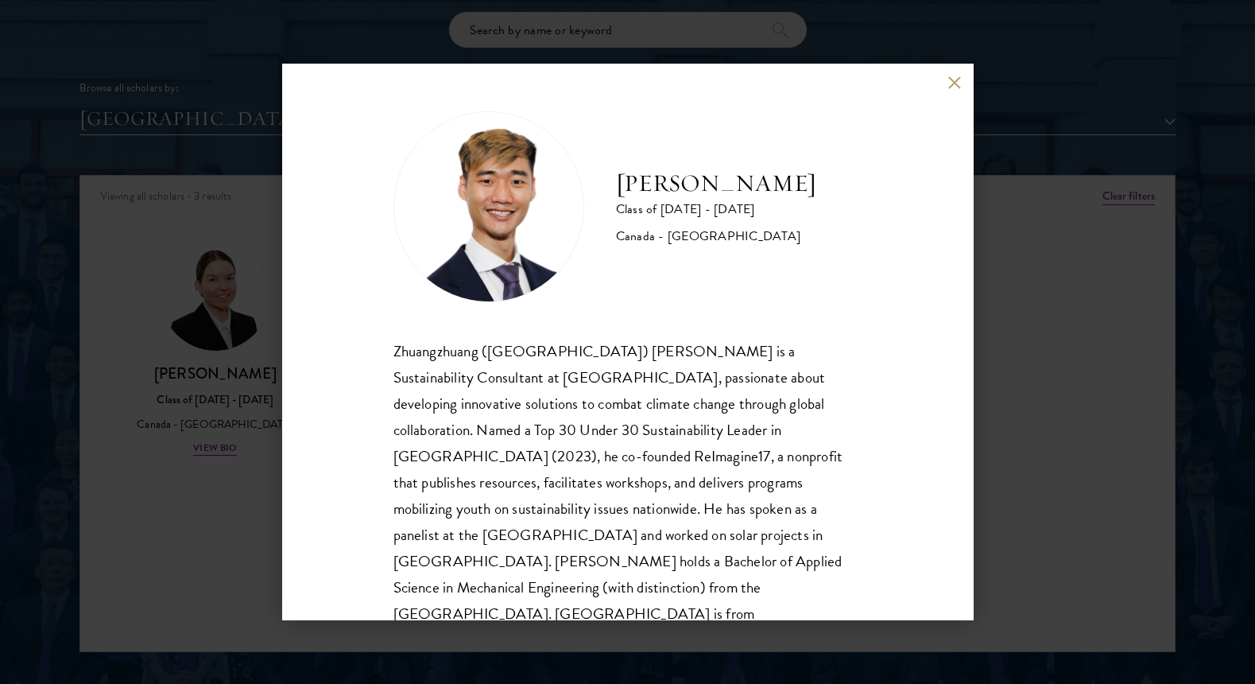
click at [1069, 505] on div "[PERSON_NAME] Class of [DATE] - [DATE] [GEOGRAPHIC_DATA] - [GEOGRAPHIC_DATA] Zh…" at bounding box center [627, 342] width 1255 height 684
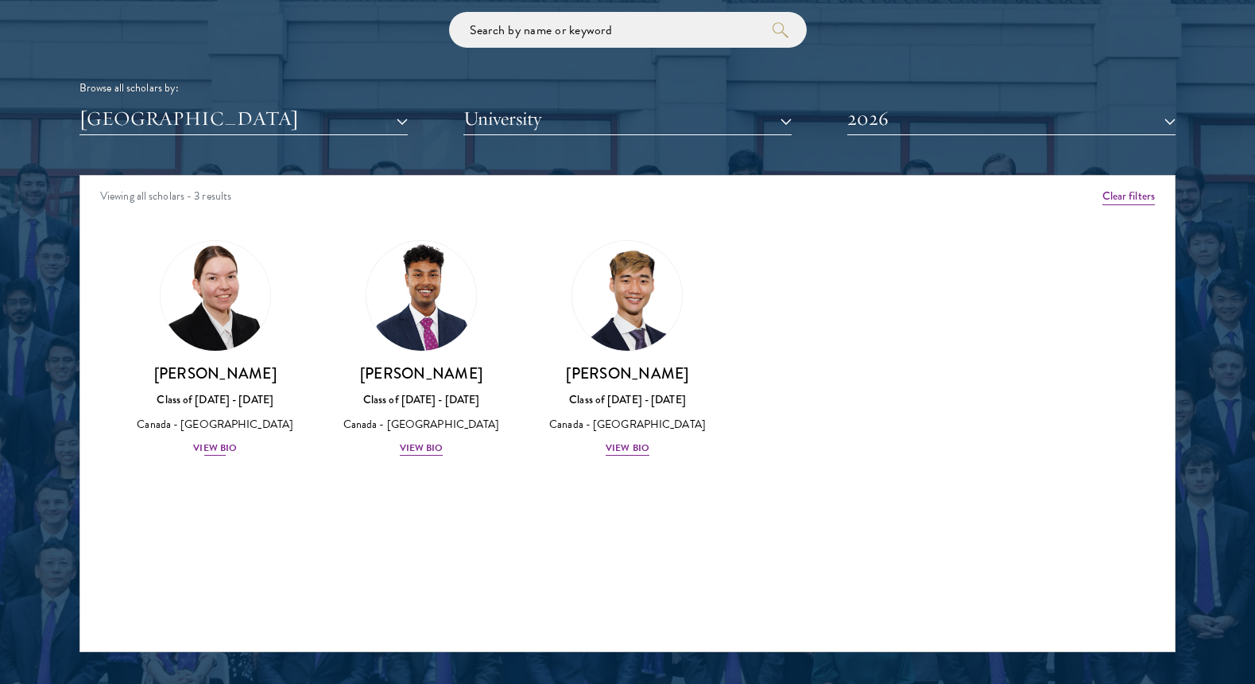
click at [237, 321] on img at bounding box center [215, 295] width 121 height 121
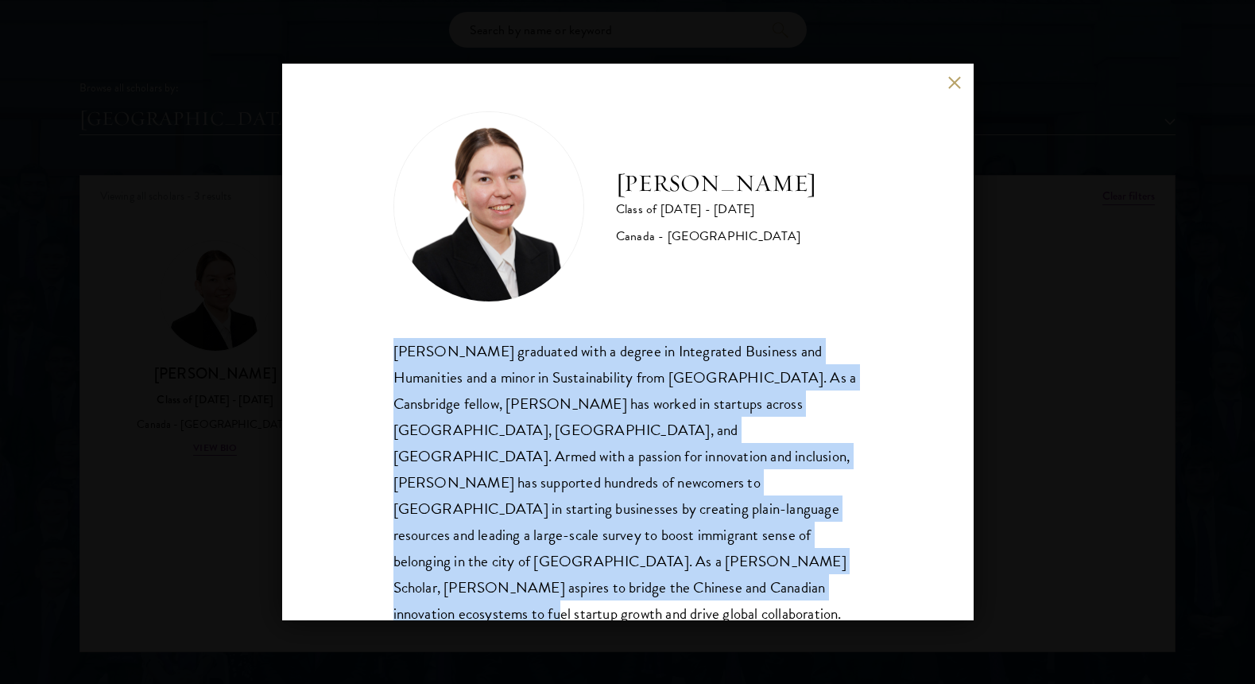
drag, startPoint x: 487, startPoint y: 358, endPoint x: 773, endPoint y: 575, distance: 359.2
click at [773, 575] on div "[PERSON_NAME] Class of [DATE] - [DATE] [GEOGRAPHIC_DATA] - [GEOGRAPHIC_DATA] [P…" at bounding box center [628, 382] width 469 height 542
click at [773, 575] on div "[PERSON_NAME] graduated with a degree in Integrated Business and Humanities and…" at bounding box center [628, 496] width 469 height 316
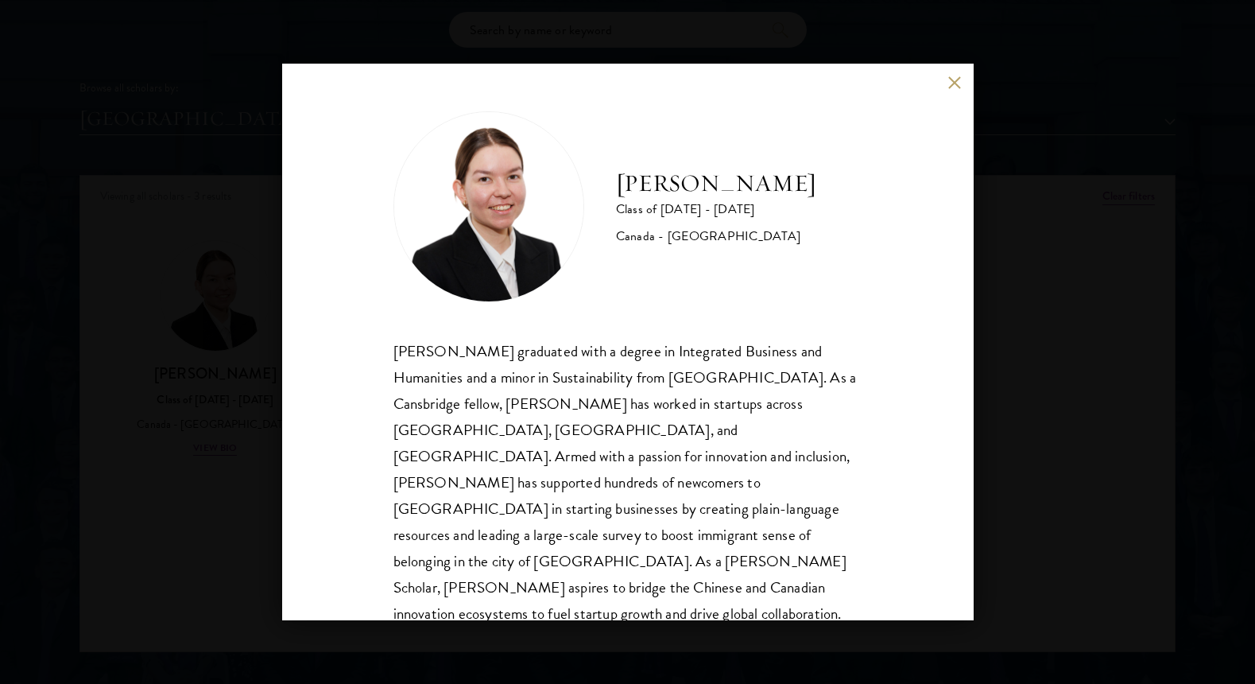
click at [1093, 432] on div "[PERSON_NAME] Class of [DATE] - [DATE] [GEOGRAPHIC_DATA] - [GEOGRAPHIC_DATA] [P…" at bounding box center [627, 342] width 1255 height 684
